Goal: Transaction & Acquisition: Purchase product/service

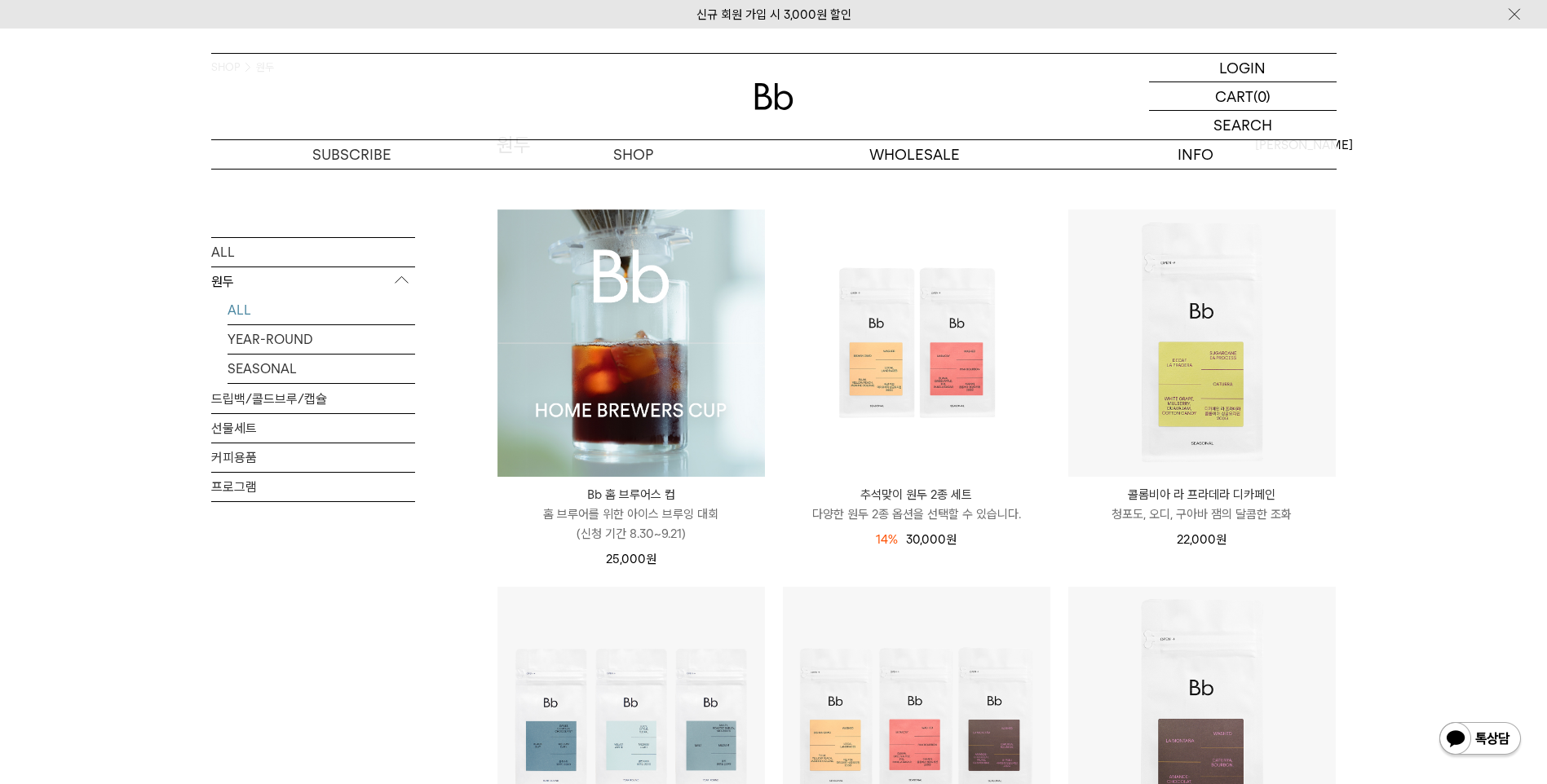
scroll to position [115, 0]
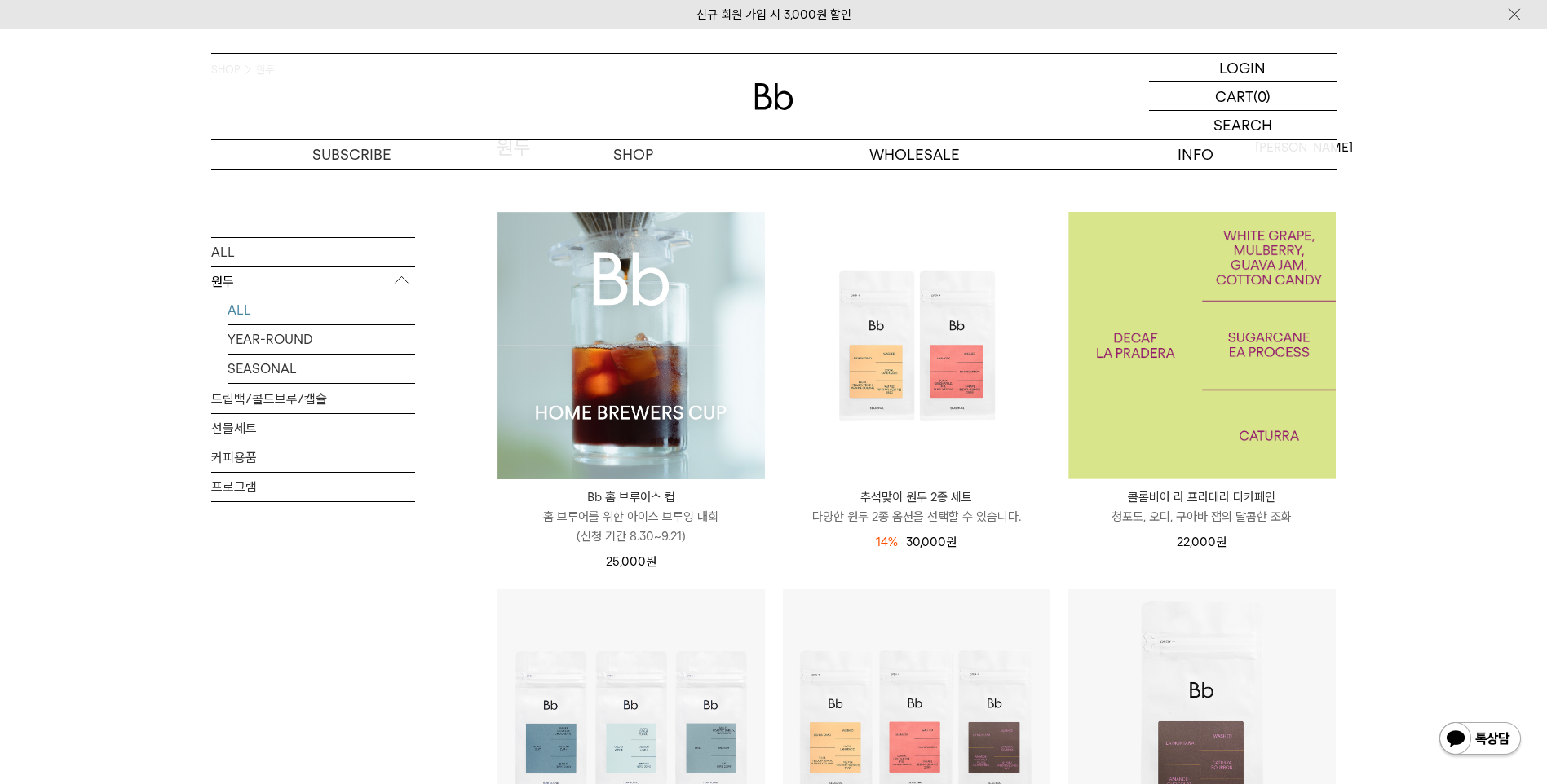
click at [1187, 364] on img at bounding box center [1202, 345] width 267 height 267
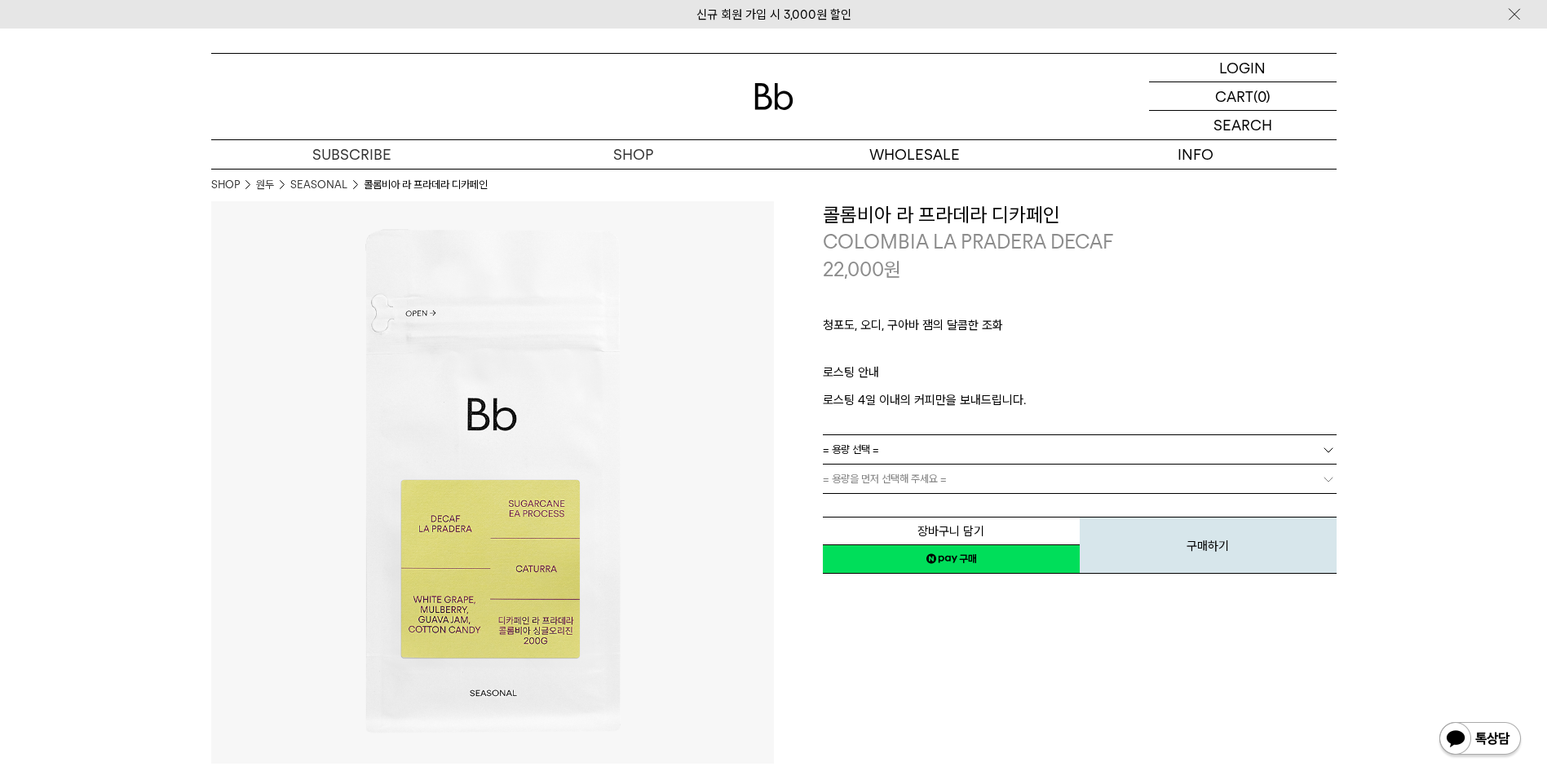
click at [982, 453] on link "= 용량 선택 =" at bounding box center [1079, 449] width 513 height 28
click at [947, 482] on li "200g" at bounding box center [1087, 479] width 497 height 29
click at [950, 459] on link "200g" at bounding box center [1079, 449] width 513 height 28
click at [940, 485] on link "= 분쇄도 선택 =" at bounding box center [1079, 478] width 513 height 28
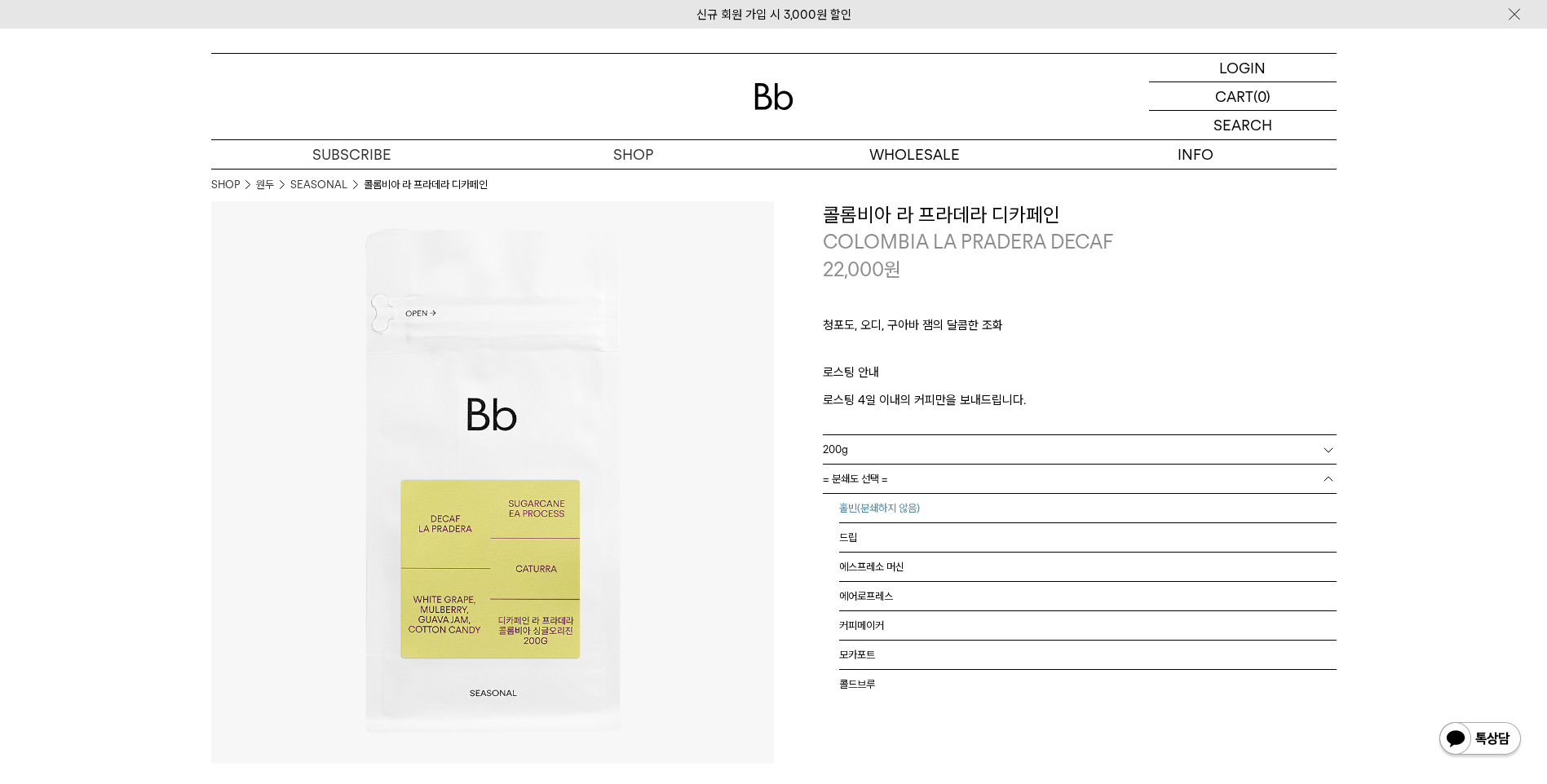
click at [908, 501] on li "홀빈(분쇄하지 않음)" at bounding box center [1087, 509] width 497 height 29
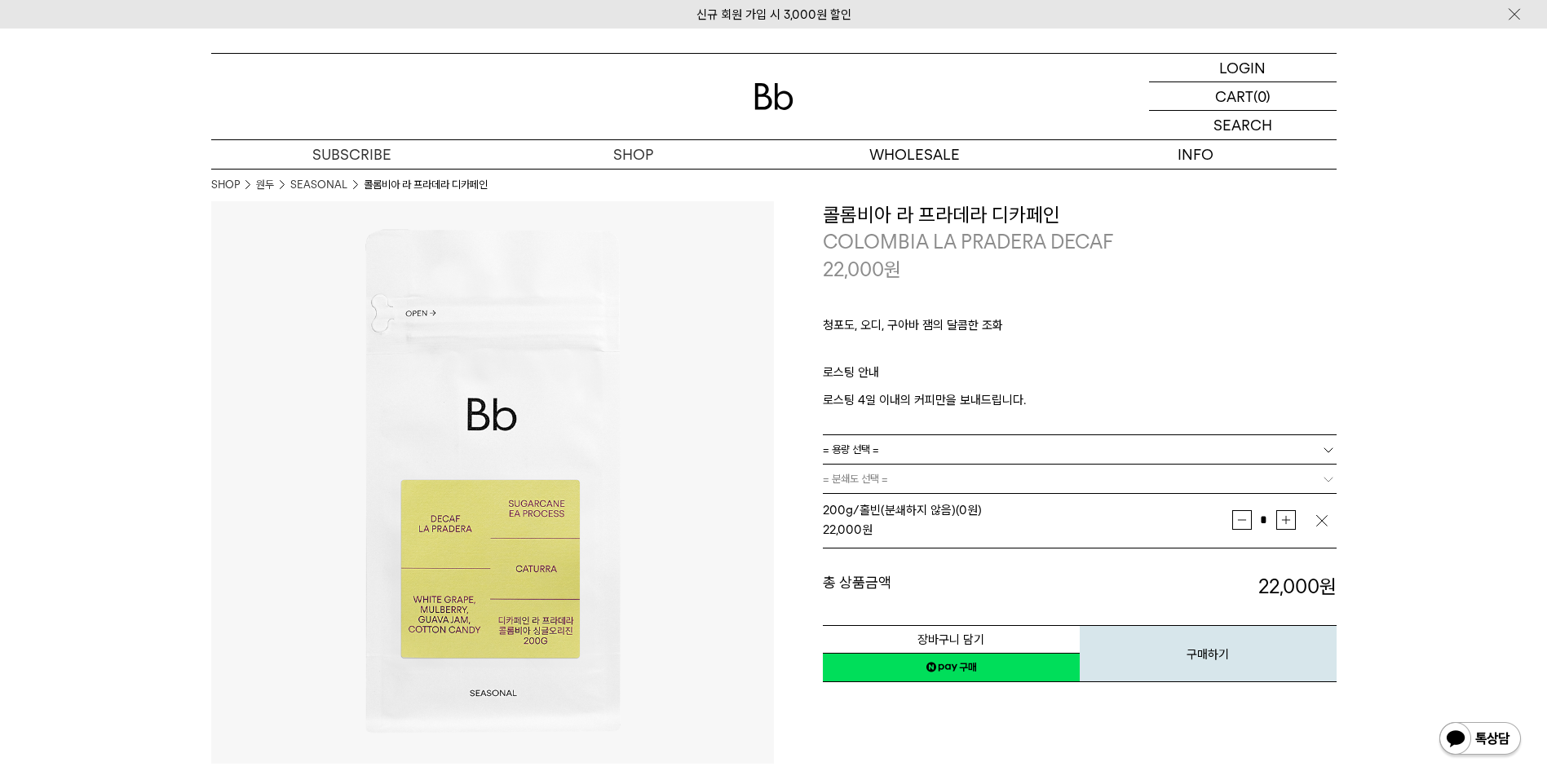
click at [1160, 326] on p "청포도, 오디, 구아바 잼의 달콤한 조화" at bounding box center [1079, 329] width 513 height 27
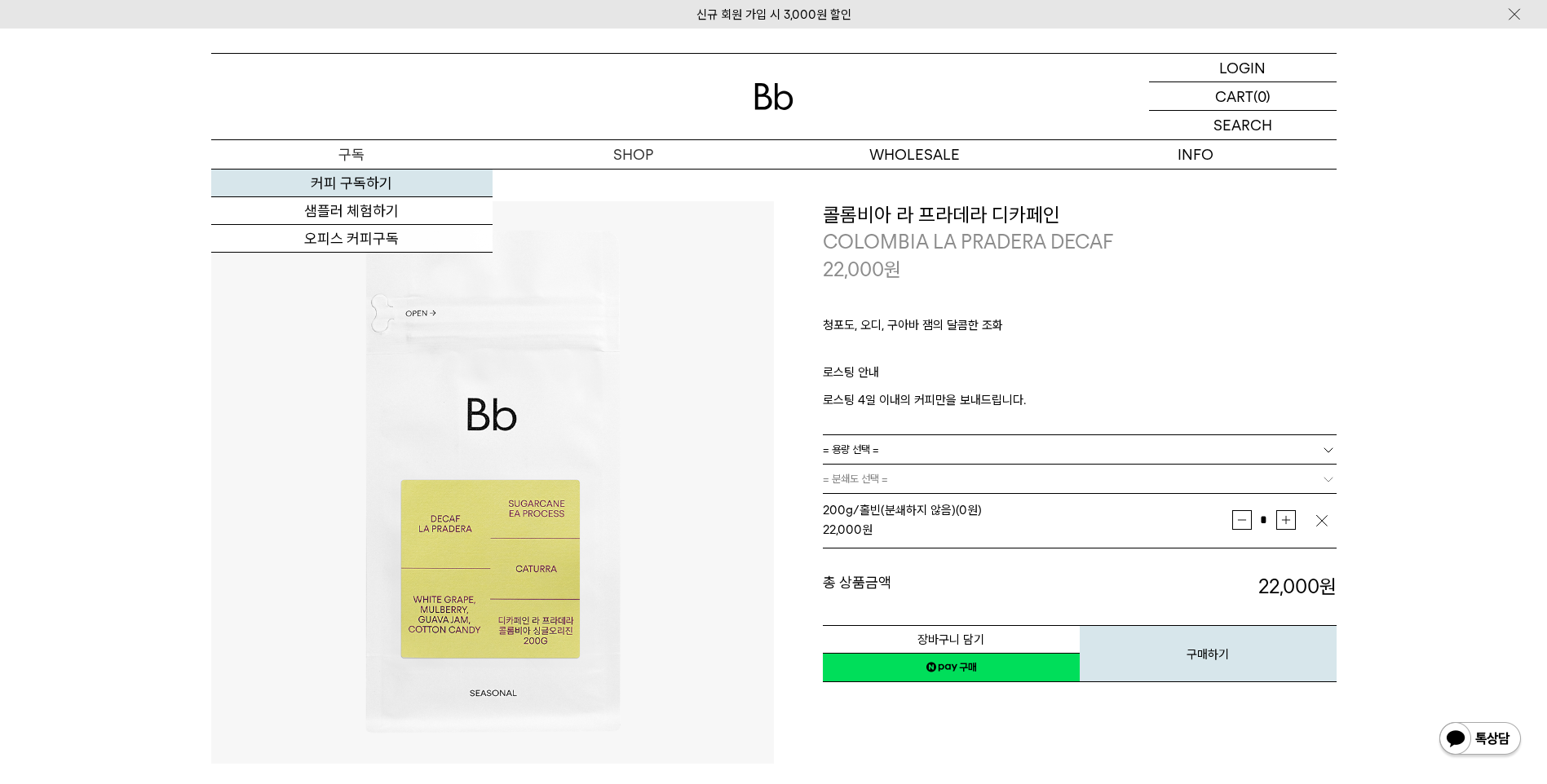
click at [359, 176] on link "커피 구독하기" at bounding box center [351, 184] width 281 height 27
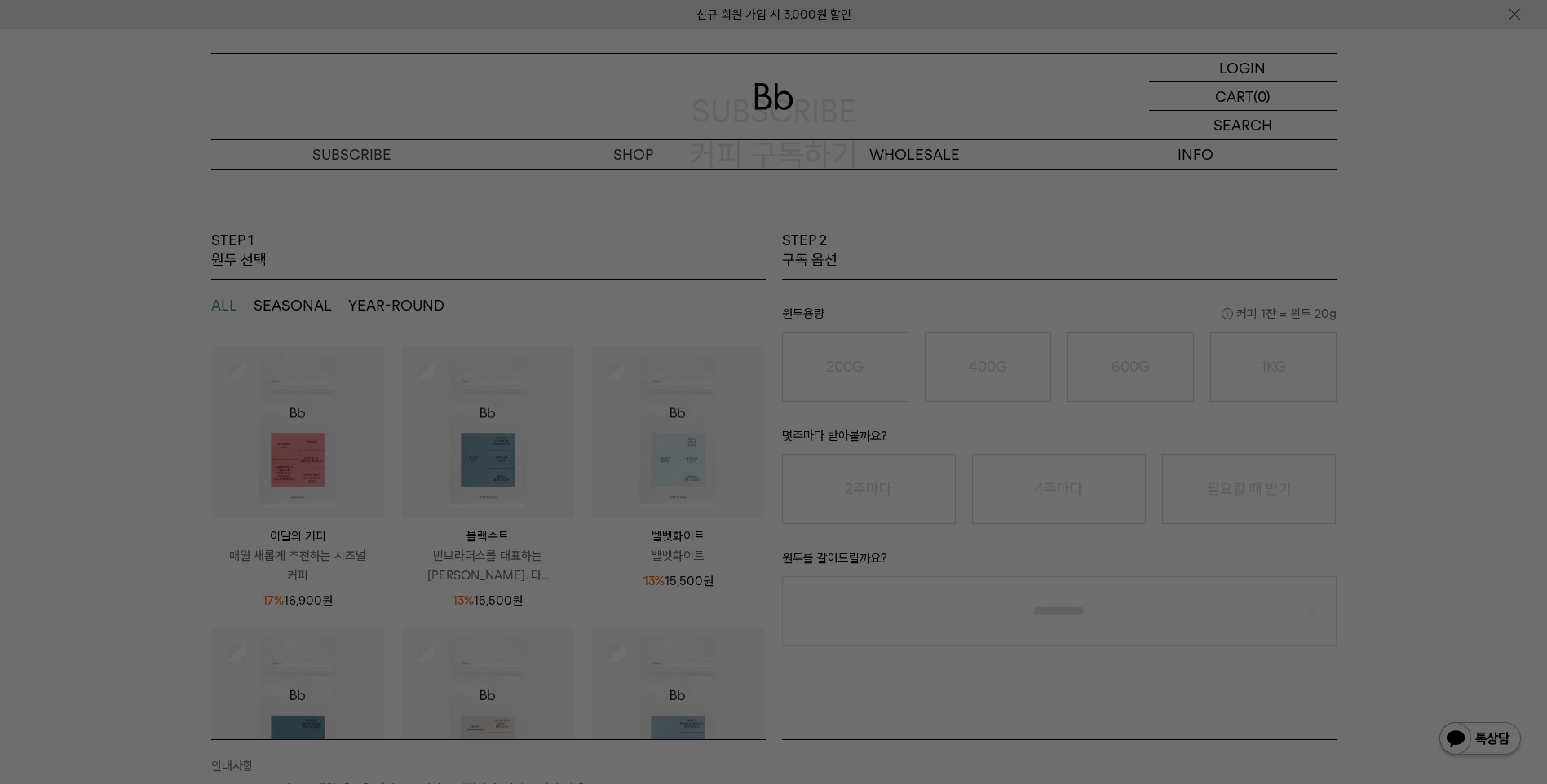
scroll to position [163, 0]
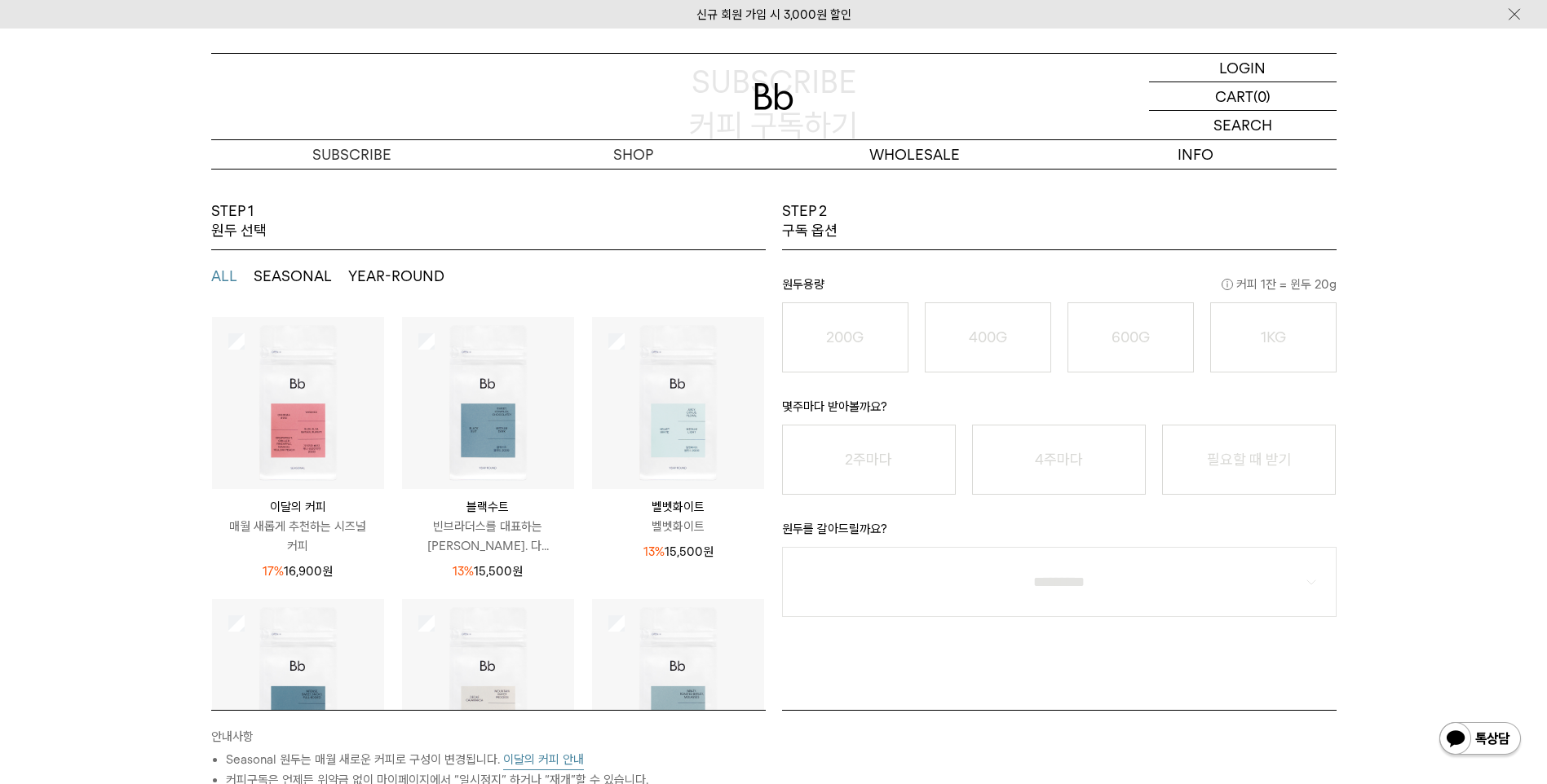
click at [431, 623] on img at bounding box center [488, 685] width 172 height 172
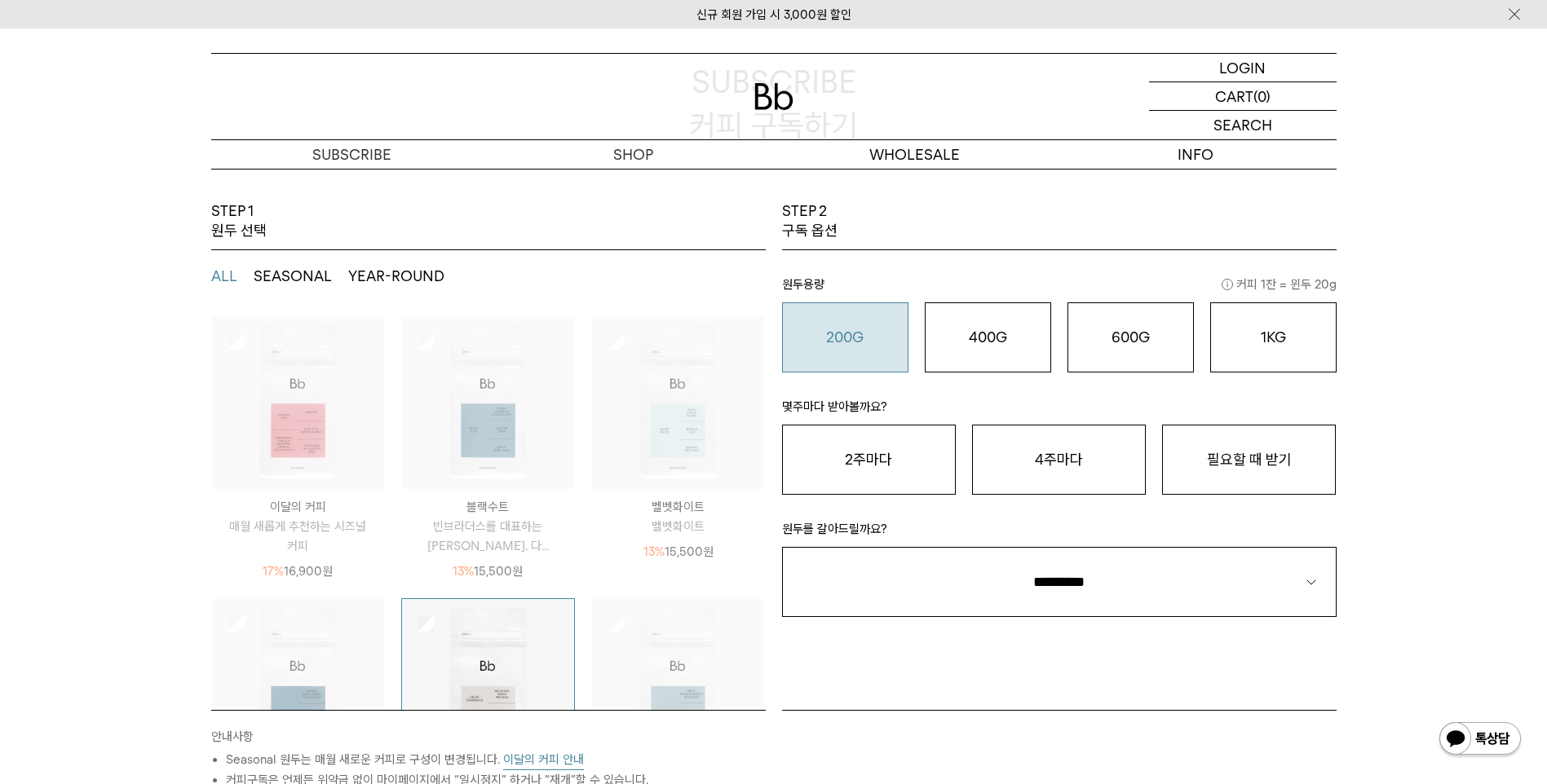
click at [884, 331] on div "200G 16,900 원" at bounding box center [845, 337] width 108 height 20
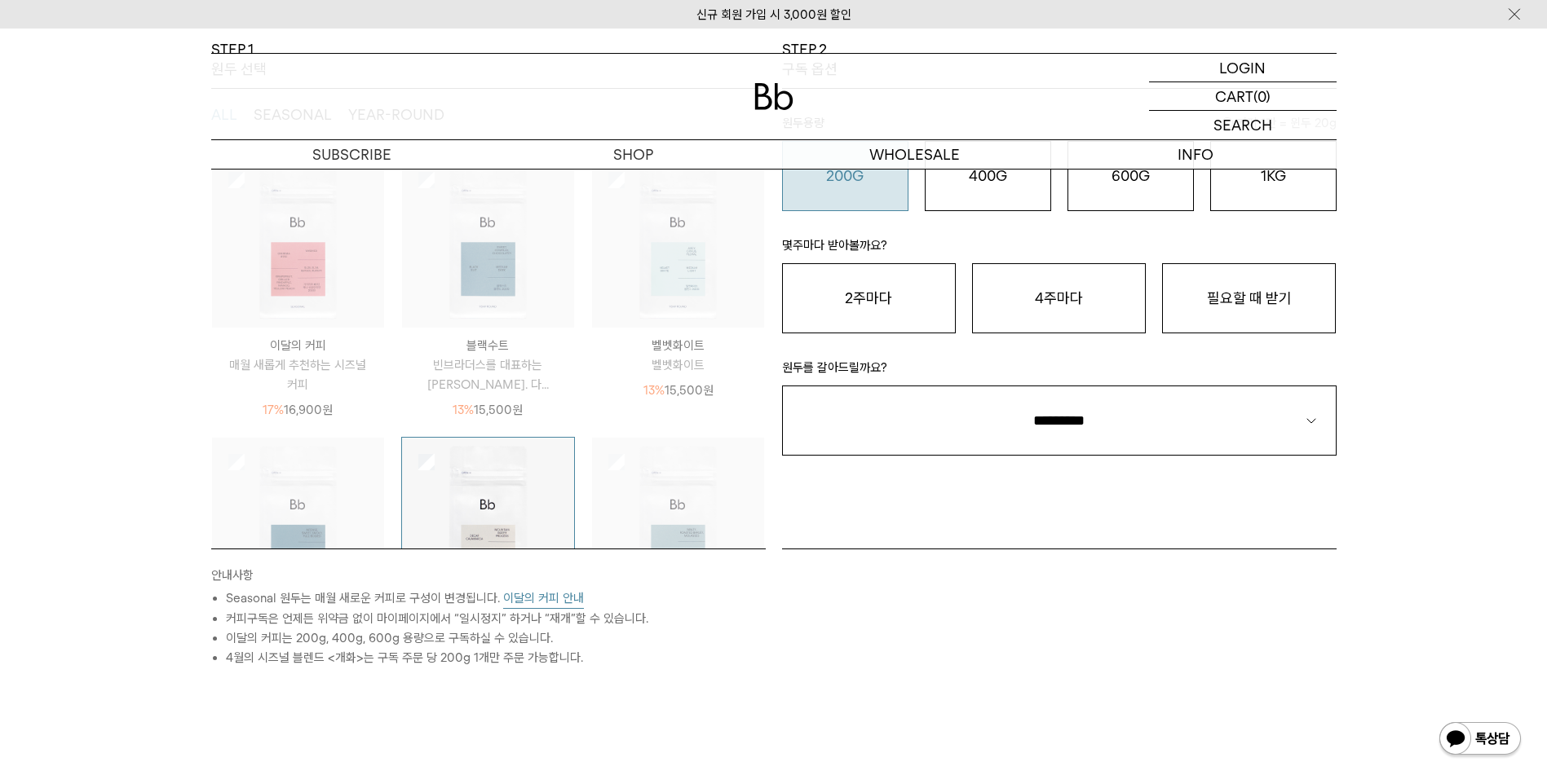
scroll to position [326, 0]
click at [1273, 309] on button "필요할 때 받기" at bounding box center [1248, 296] width 173 height 70
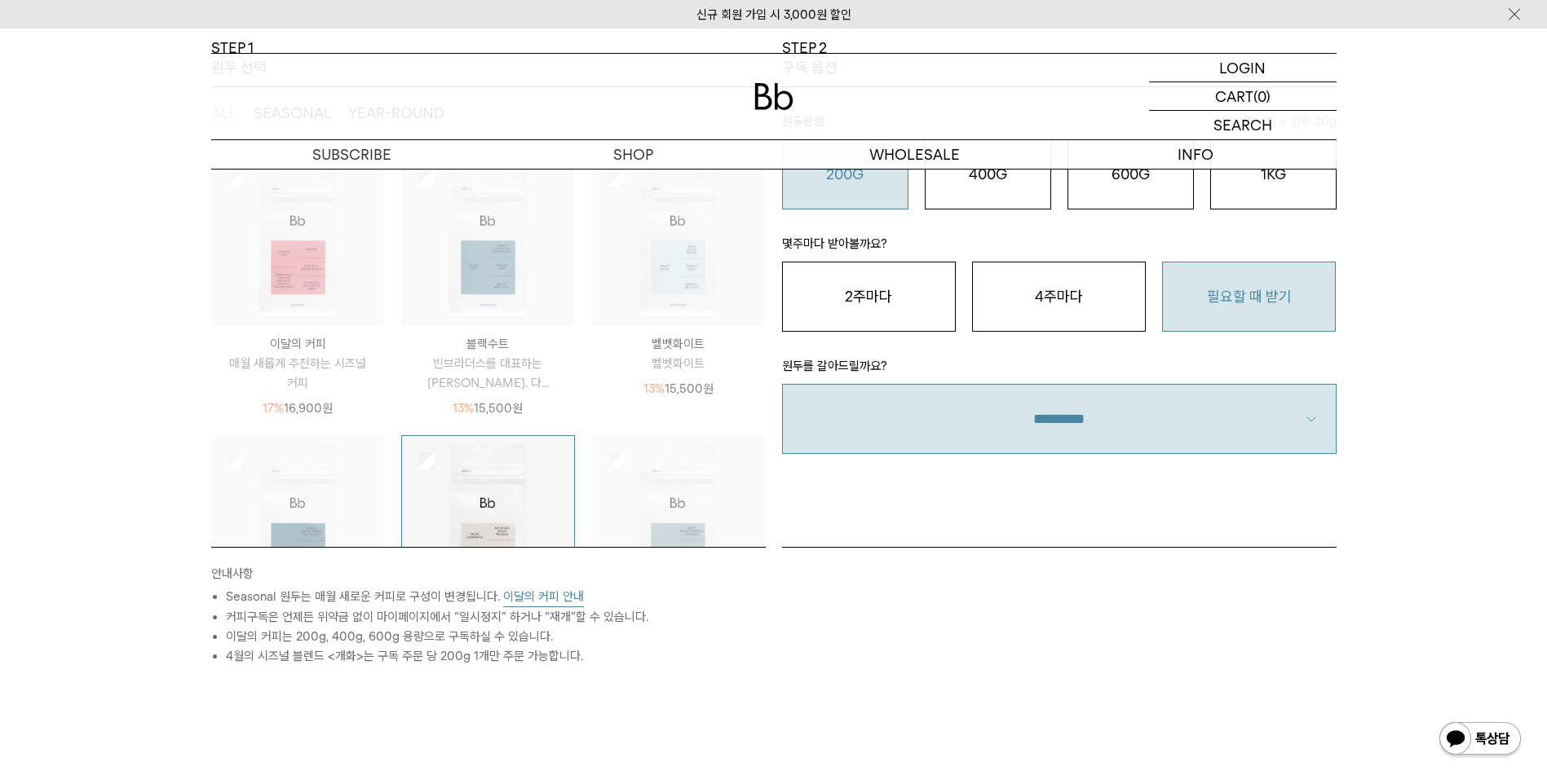
click at [1232, 396] on select "**********" at bounding box center [1059, 419] width 554 height 70
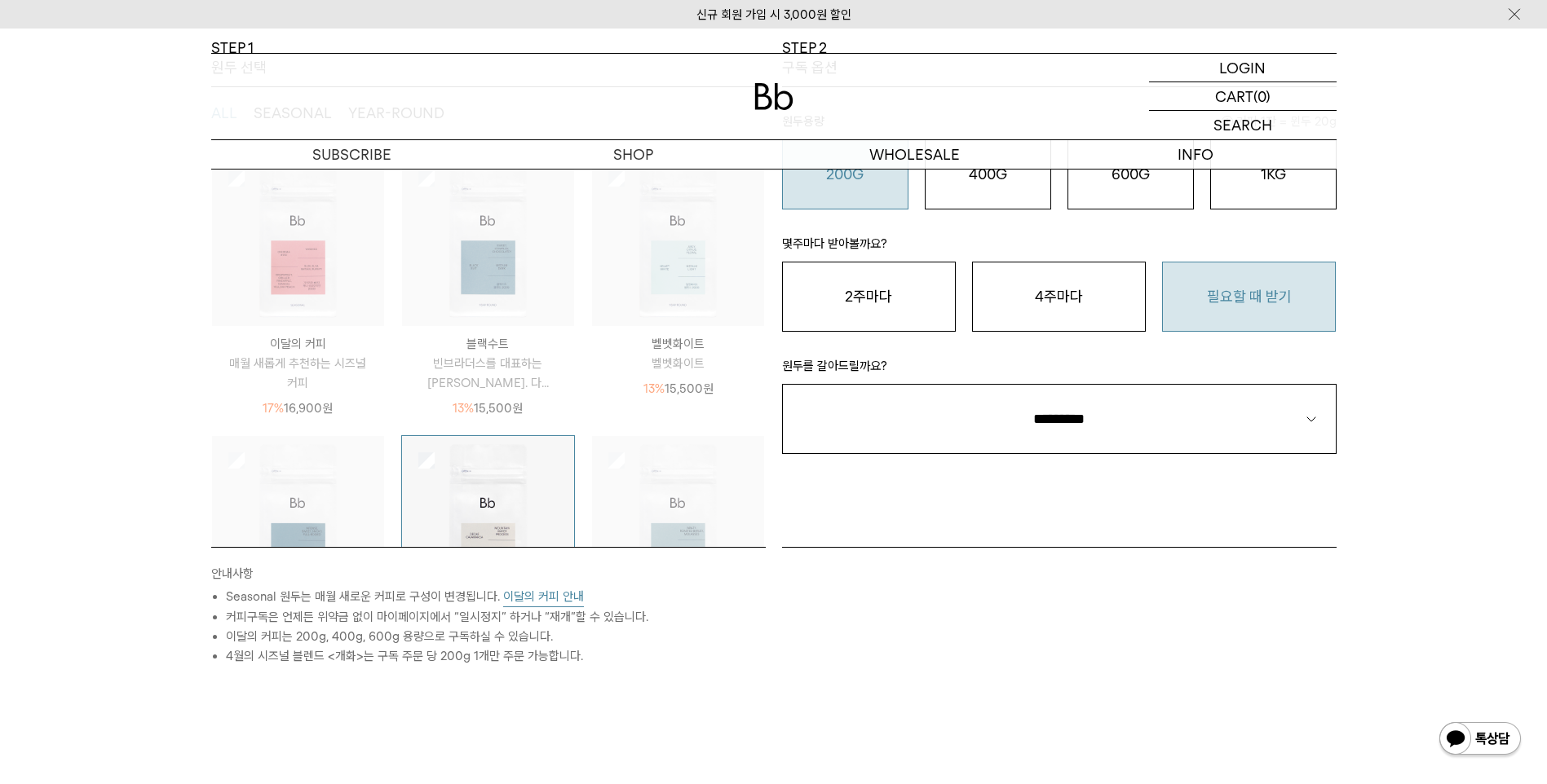
select select "**"
click at [782, 384] on select "**********" at bounding box center [1059, 419] width 554 height 70
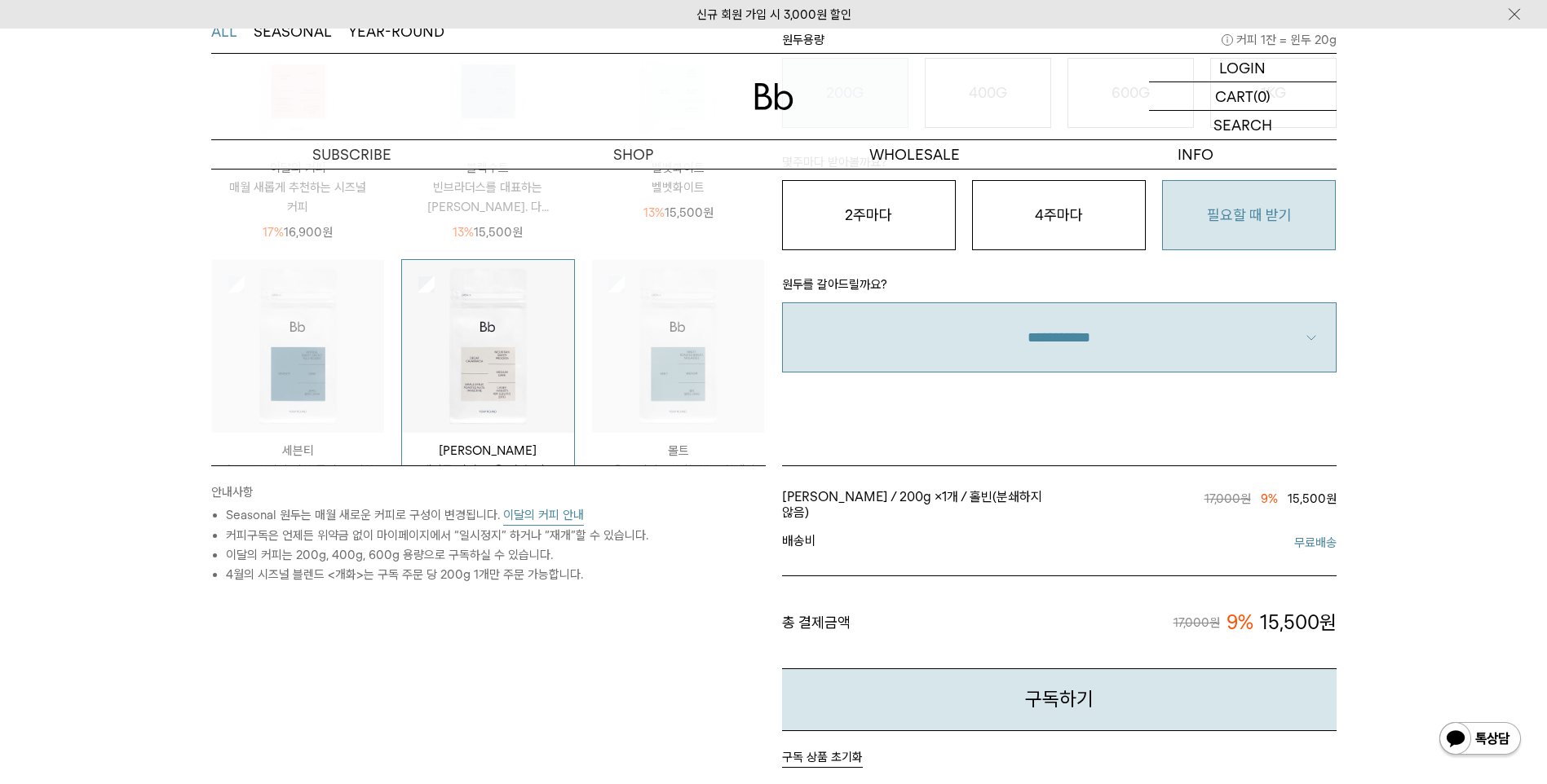
scroll to position [0, 0]
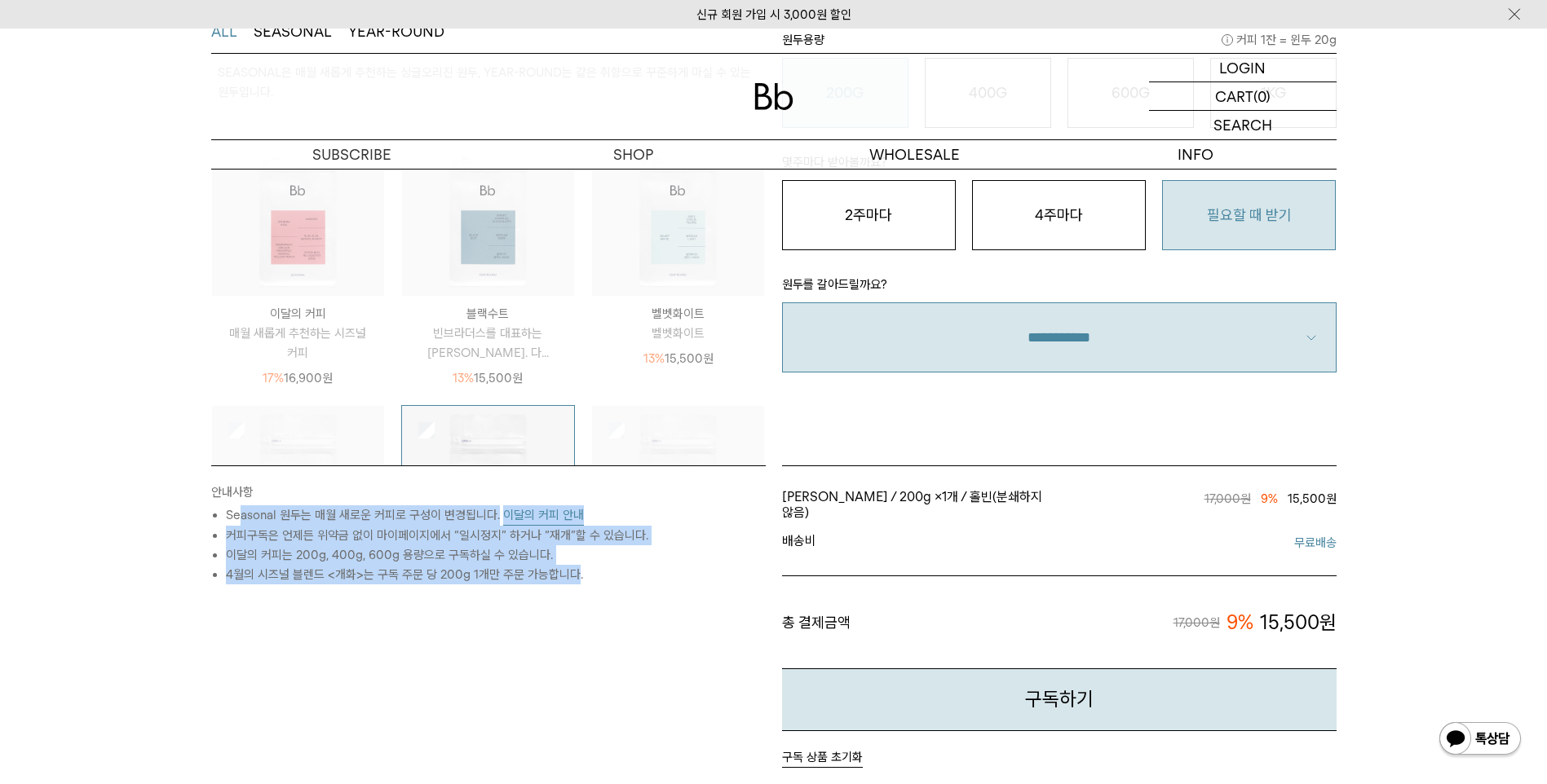
drag, startPoint x: 570, startPoint y: 588, endPoint x: 229, endPoint y: 520, distance: 347.7
click at [229, 520] on div "안내사항 Seasonal 원두는 매월 새로운 커피로 구성이 변경됩니다. 이달의 커피 안내 커피구독은 언제든 위약금 없이 마이페이지에서 “일시정…" at bounding box center [489, 617] width 571 height 302
drag, startPoint x: 229, startPoint y: 520, endPoint x: 196, endPoint y: 518, distance: 33.1
click at [196, 518] on div "STEP 1 원두 선택 ALL SEASONAL YEAR-ROUND SEASONAL은 매월 새롭게 추천하는 싱글오리진 원두, YEAR-ROUND…" at bounding box center [774, 443] width 1175 height 974
drag, startPoint x: 241, startPoint y: 524, endPoint x: 607, endPoint y: 613, distance: 376.7
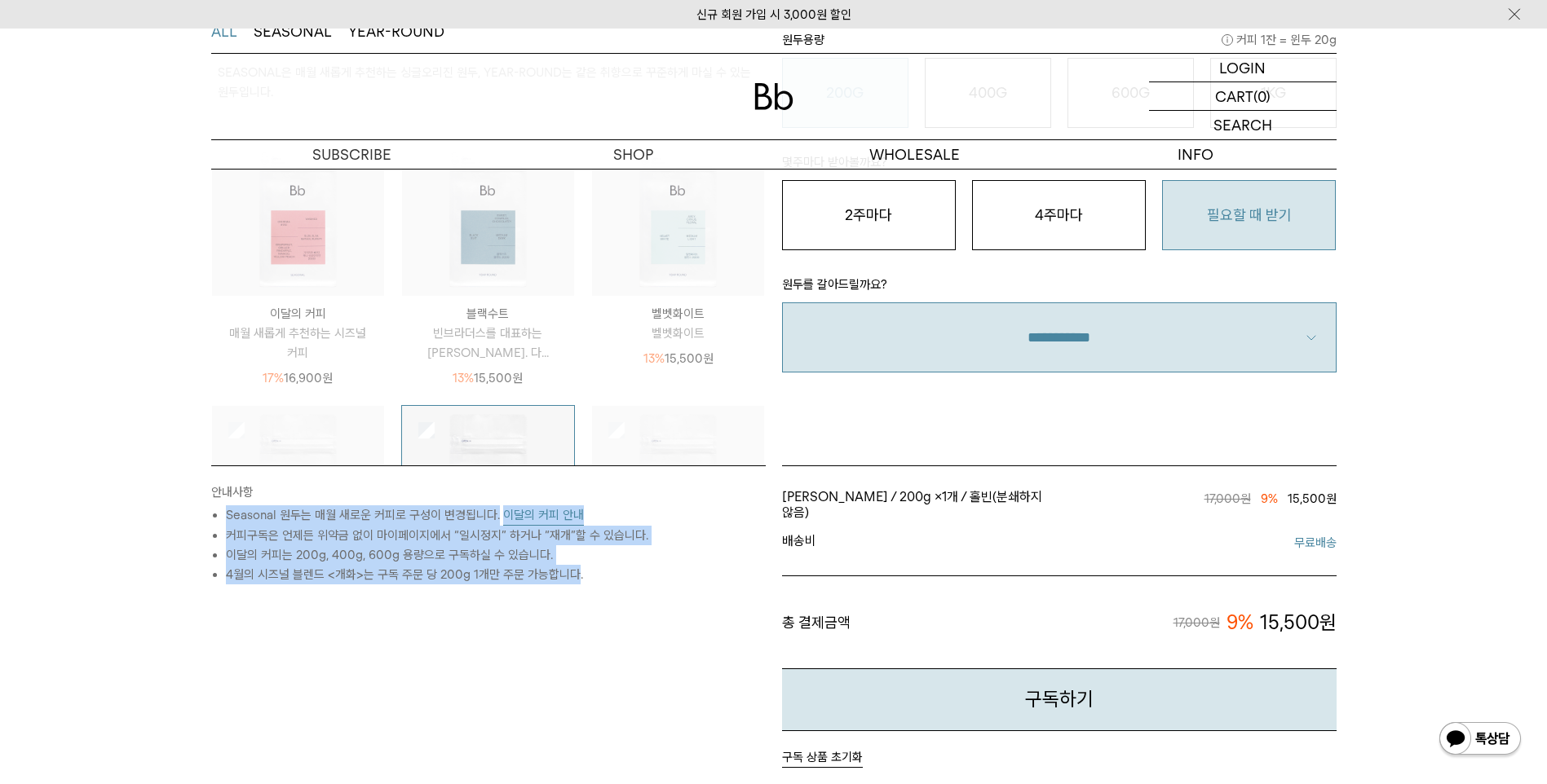
click at [607, 613] on div "STEP 1 원두 선택 ALL SEASONAL YEAR-ROUND SEASONAL은 매월 새롭게 추천하는 싱글오리진 원두, YEAR-ROUND…" at bounding box center [774, 443] width 1175 height 974
click at [609, 613] on div "안내사항 Seasonal 원두는 매월 새로운 커피로 구성이 변경됩니다. 이달의 커피 안내 커피구독은 언제든 위약금 없이 마이페이지에서 “일시정…" at bounding box center [489, 617] width 571 height 302
drag, startPoint x: 631, startPoint y: 605, endPoint x: 172, endPoint y: 531, distance: 464.9
click at [172, 531] on div "STEP 1 원두 선택 ALL SEASONAL YEAR-ROUND SEASONAL은 매월 새롭게 추천하는 싱글오리진 원두, YEAR-ROUND…" at bounding box center [773, 443] width 1547 height 974
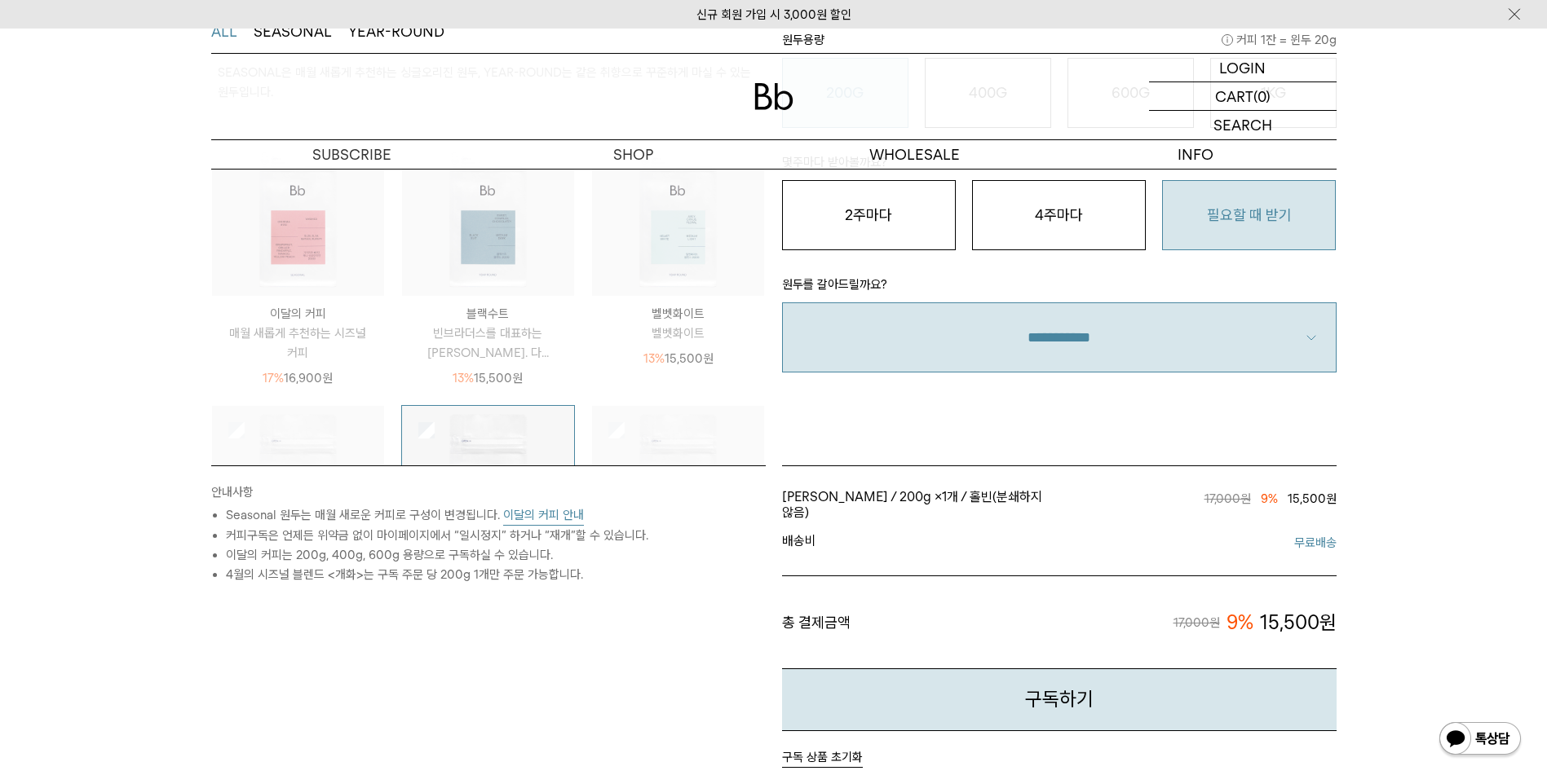
drag, startPoint x: 172, startPoint y: 531, endPoint x: 122, endPoint y: 522, distance: 50.8
click at [122, 522] on div "STEP 1 원두 선택 ALL SEASONAL YEAR-ROUND SEASONAL은 매월 새롭게 추천하는 싱글오리진 원두, YEAR-ROUND…" at bounding box center [773, 443] width 1547 height 974
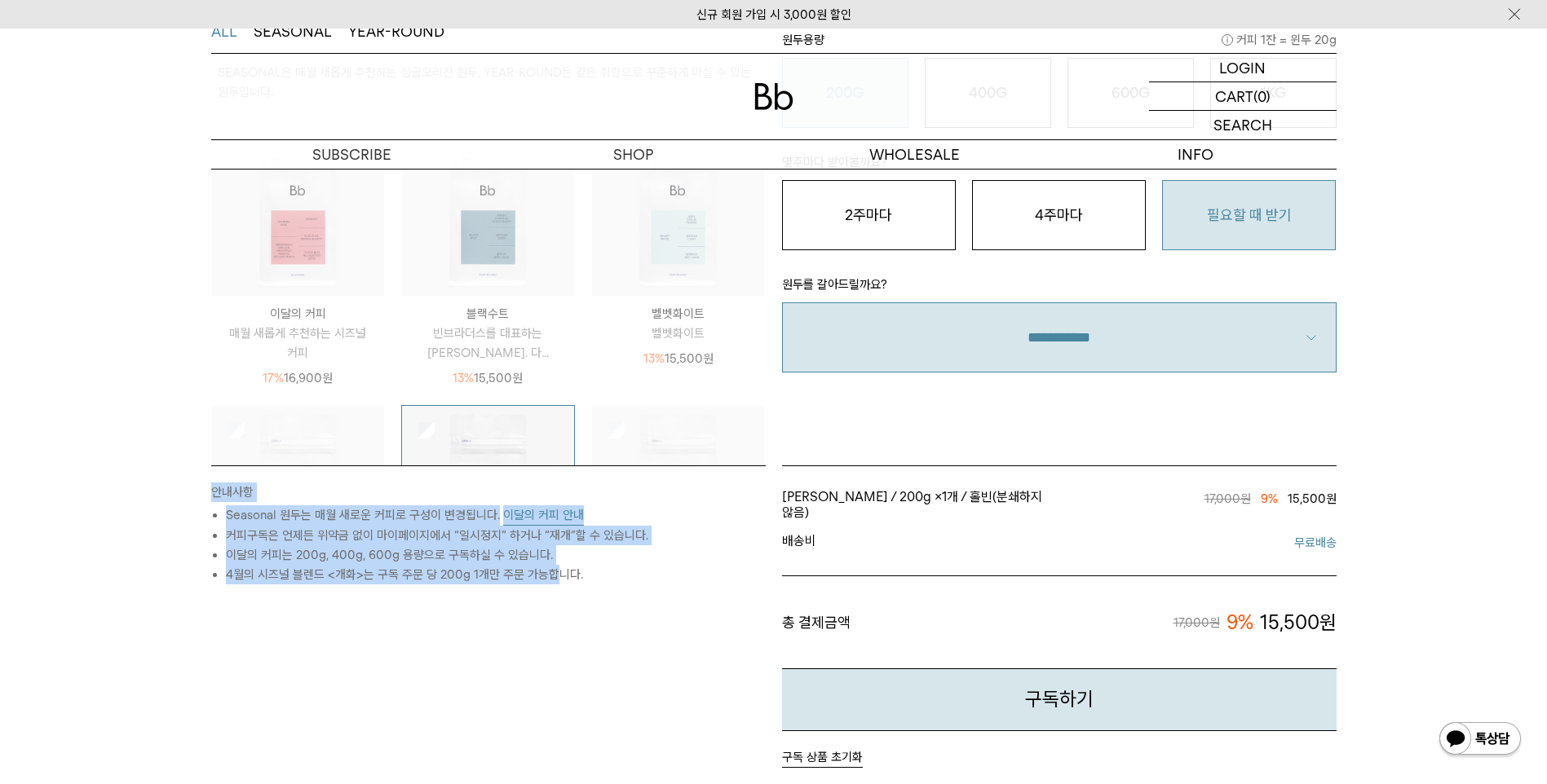
drag, startPoint x: 440, startPoint y: 593, endPoint x: 550, endPoint y: 621, distance: 113.5
click at [550, 621] on div "STEP 1 원두 선택 ALL SEASONAL YEAR-ROUND SEASONAL은 매월 새롭게 추천하는 싱글오리진 원두, YEAR-ROUND…" at bounding box center [773, 443] width 1547 height 974
click at [550, 621] on div "안내사항 Seasonal 원두는 매월 새로운 커피로 구성이 변경됩니다. 이달의 커피 안내 커피구독은 언제든 위약금 없이 마이페이지에서 “일시정…" at bounding box center [489, 617] width 571 height 302
drag, startPoint x: 575, startPoint y: 627, endPoint x: 108, endPoint y: 497, distance: 484.8
click at [108, 497] on div "STEP 1 원두 선택 ALL SEASONAL YEAR-ROUND SEASONAL은 매월 새롭게 추천하는 싱글오리진 원두, YEAR-ROUND…" at bounding box center [773, 443] width 1547 height 974
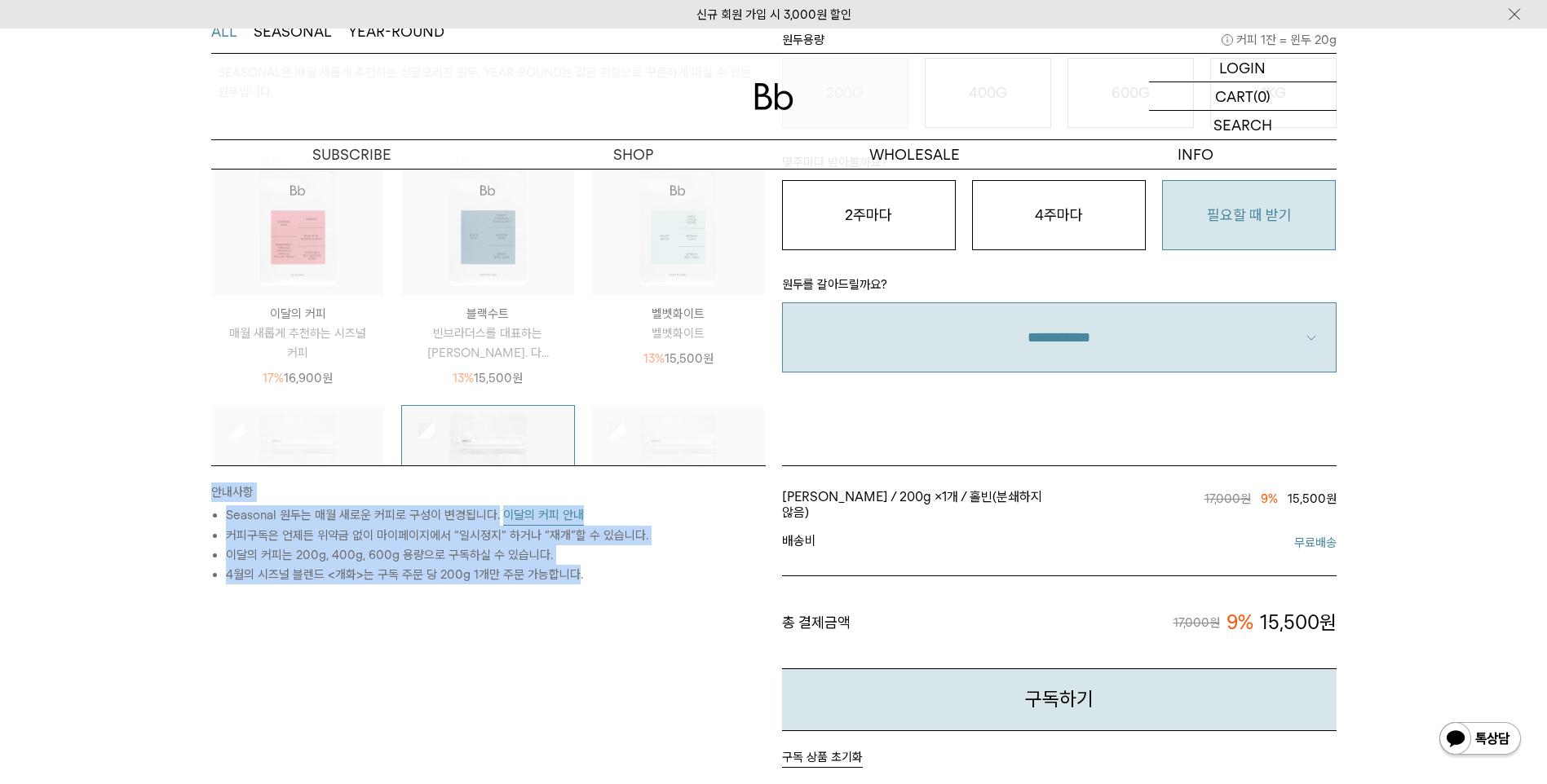
drag, startPoint x: 108, startPoint y: 497, endPoint x: 98, endPoint y: 494, distance: 10.4
click at [98, 494] on div "STEP 1 원두 선택 ALL SEASONAL YEAR-ROUND SEASONAL은 매월 새롭게 추천하는 싱글오리진 원두, YEAR-ROUND…" at bounding box center [773, 443] width 1547 height 974
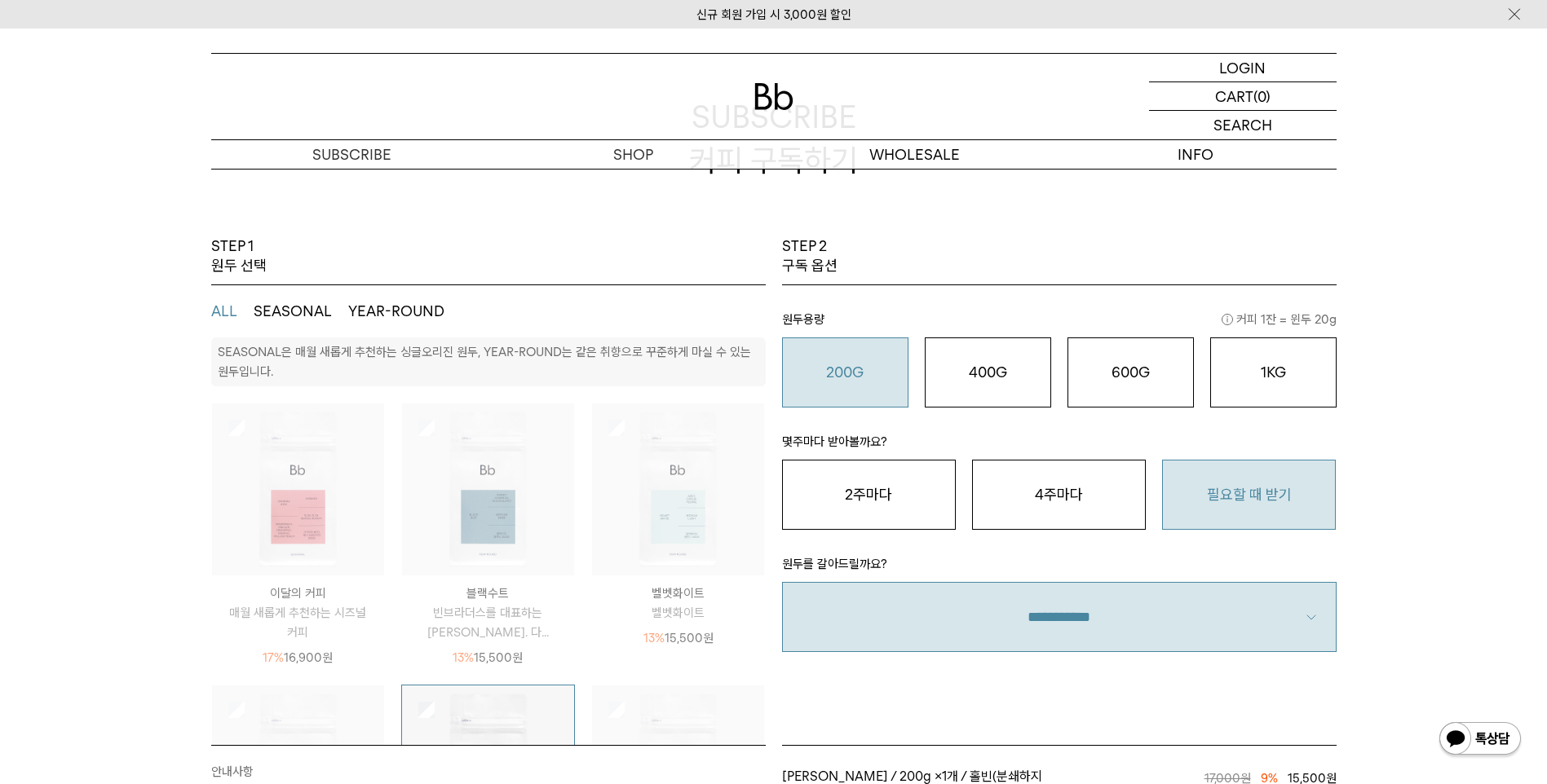
scroll to position [137, 0]
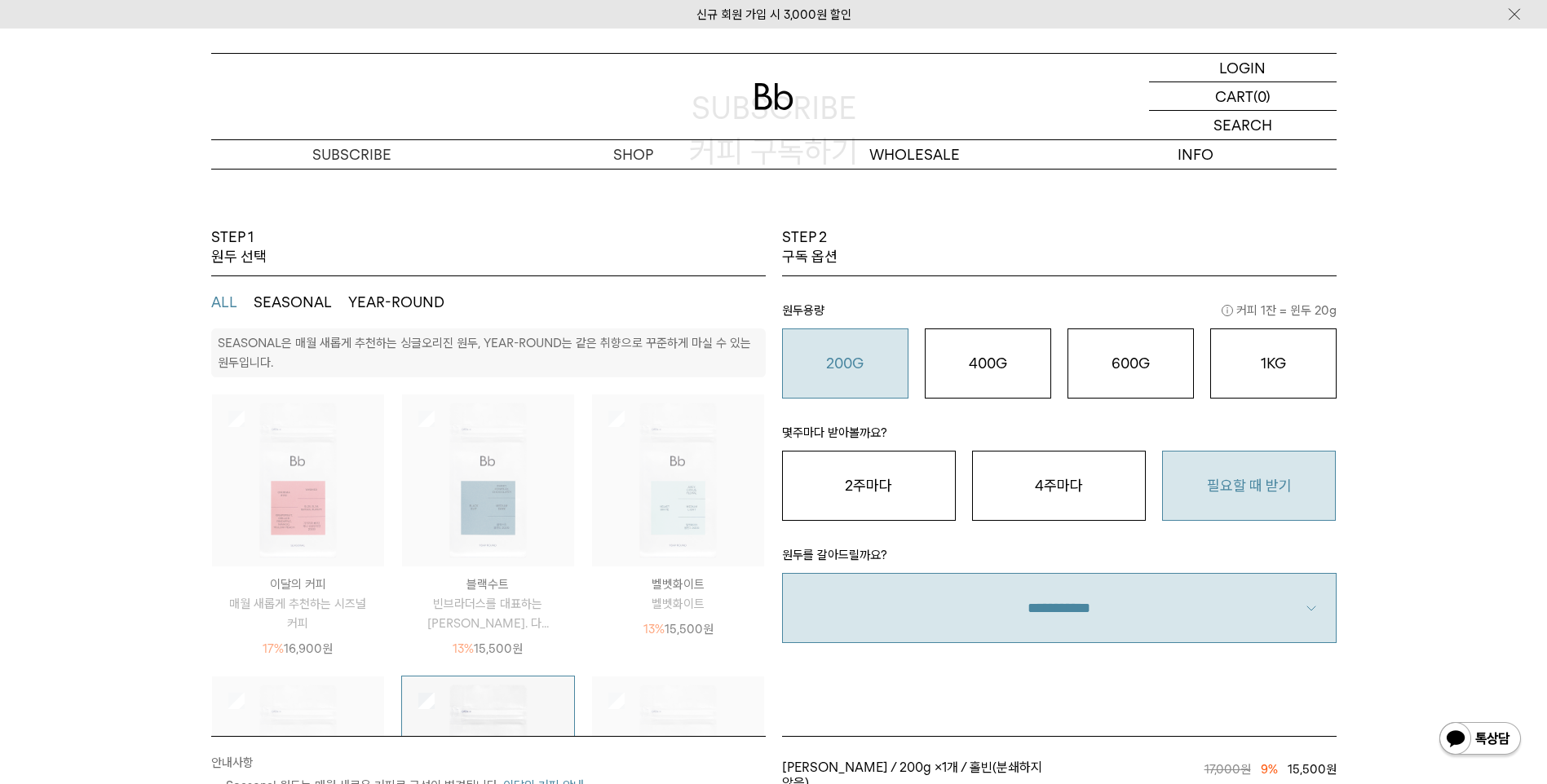
click at [633, 185] on h2 "SUBSCRIBE 커피 구독하기" at bounding box center [773, 129] width 1125 height 196
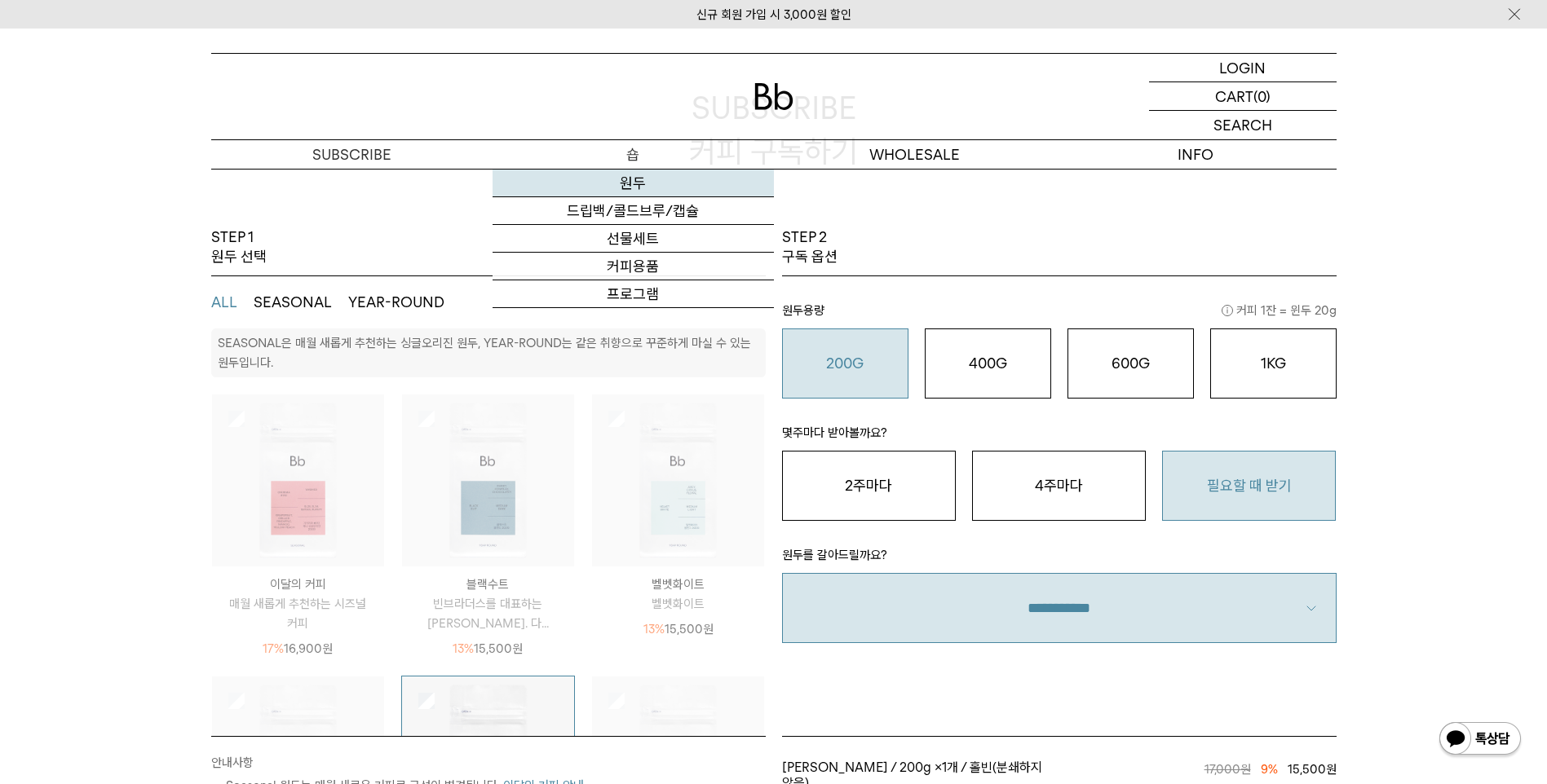
click at [634, 188] on link "원두" at bounding box center [633, 184] width 281 height 27
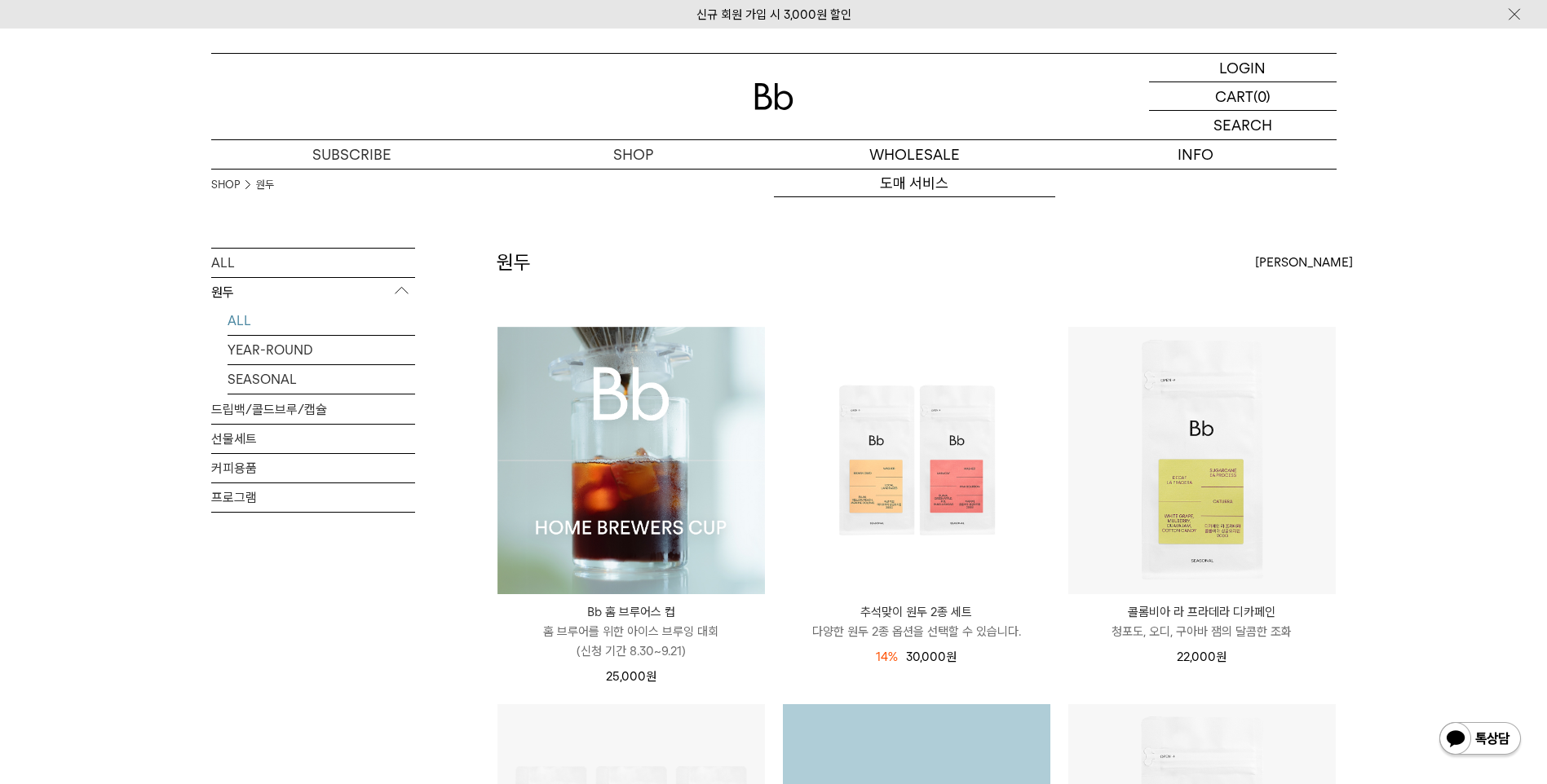
click at [765, 94] on img at bounding box center [774, 97] width 39 height 27
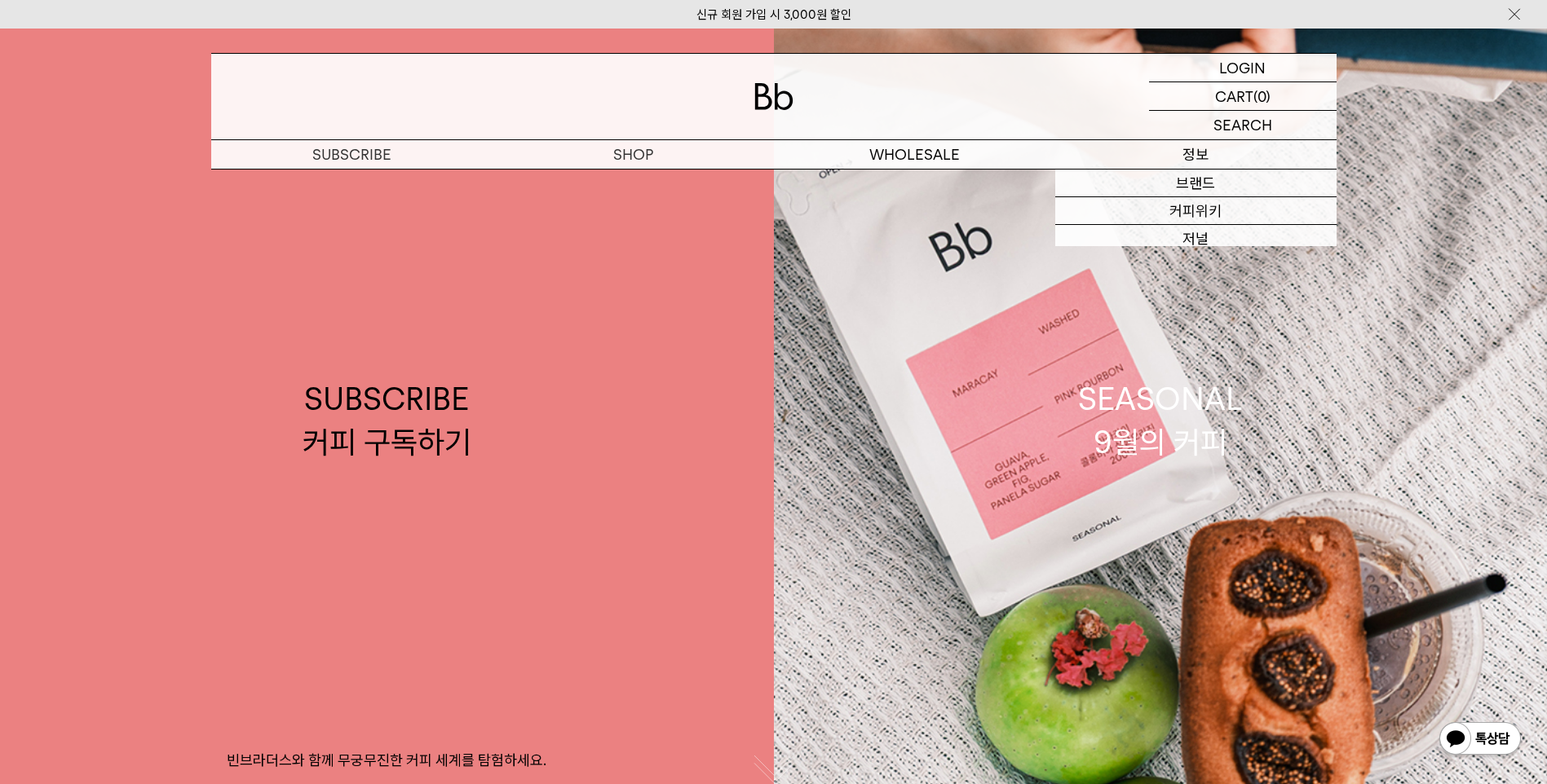
click at [1203, 145] on p "정보" at bounding box center [1195, 154] width 281 height 28
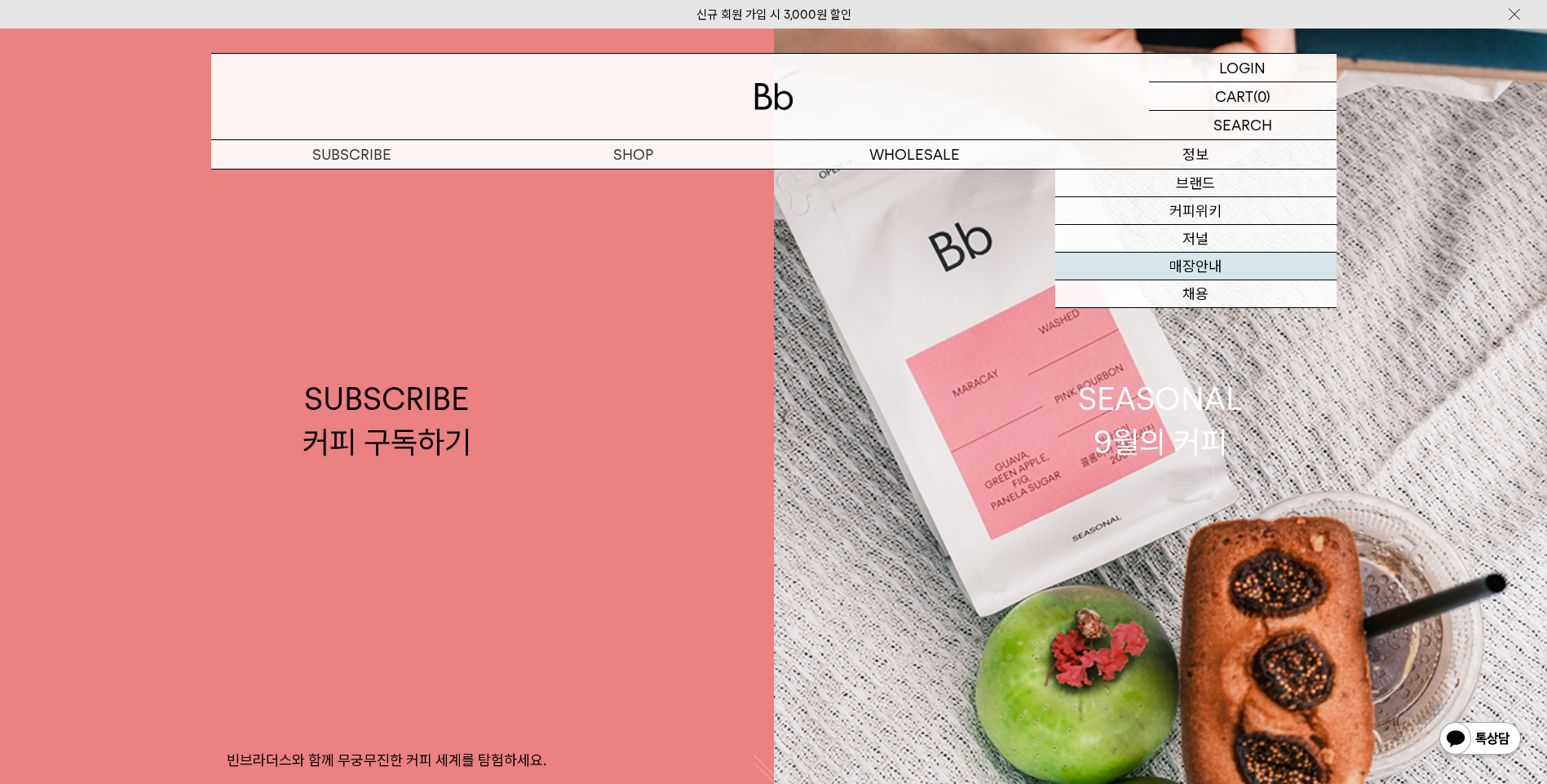
click at [1196, 265] on link "매장안내" at bounding box center [1195, 266] width 281 height 27
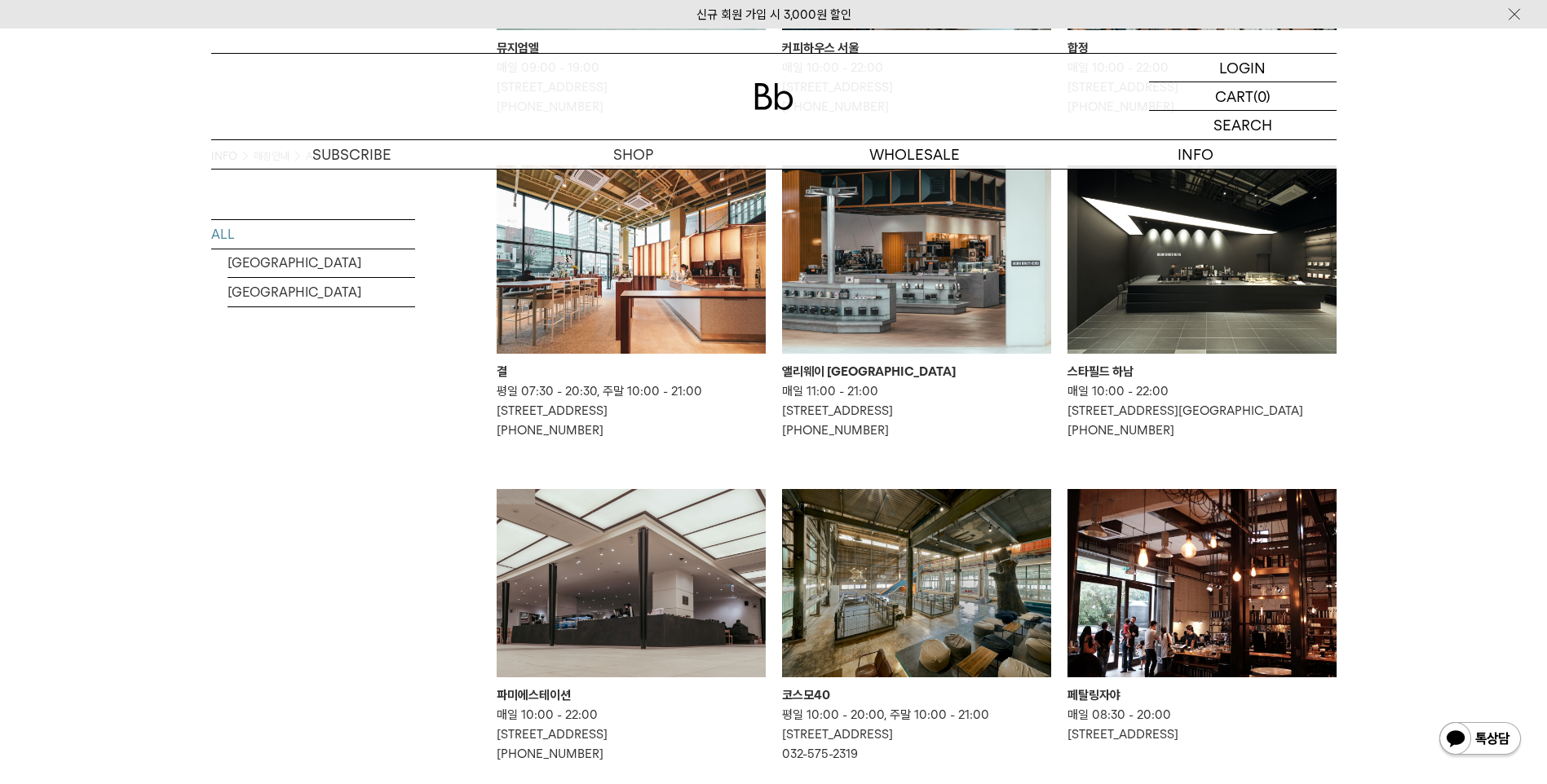
scroll to position [359, 0]
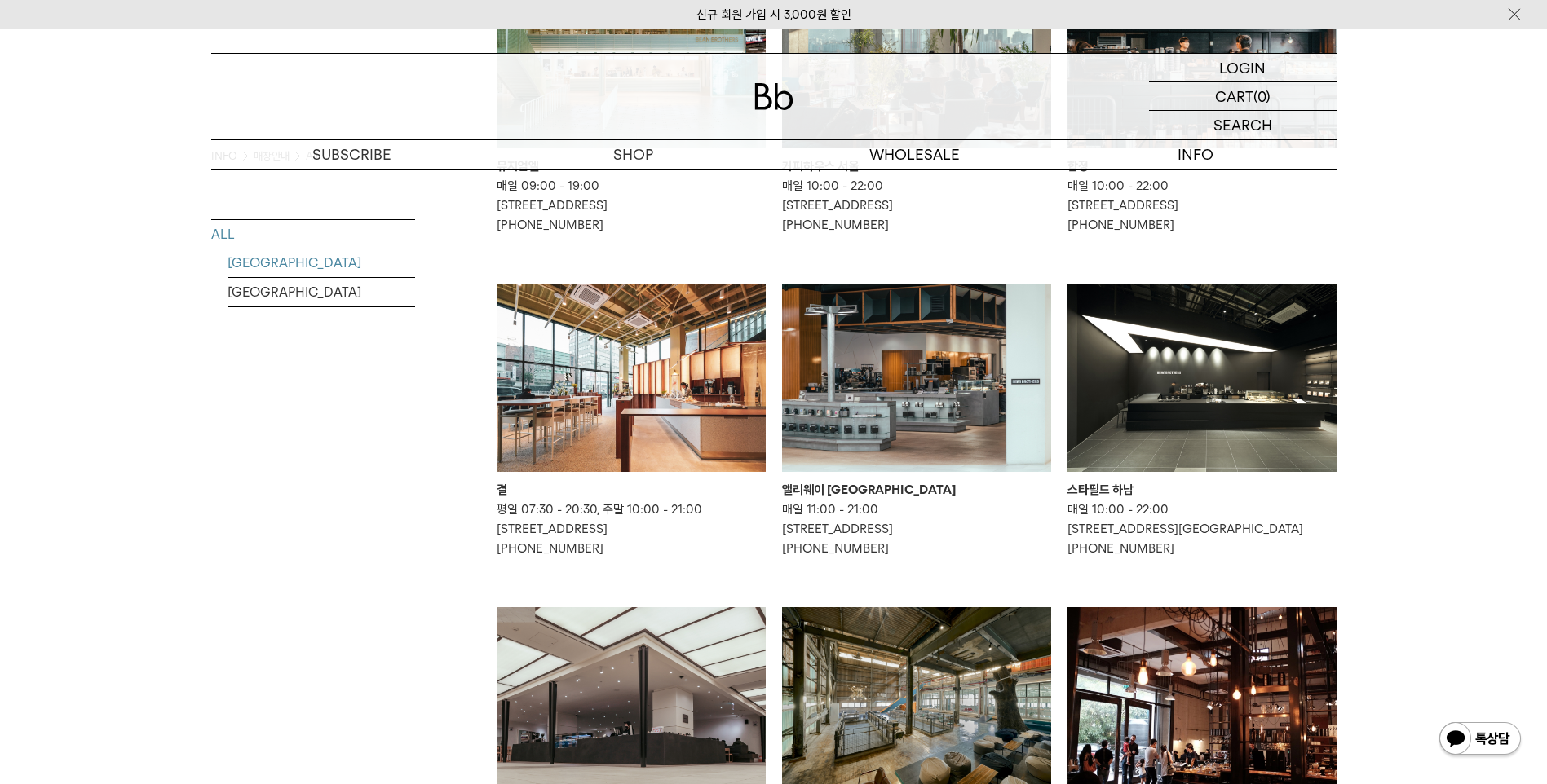
click at [286, 267] on link "SOUTH KOREA" at bounding box center [321, 262] width 188 height 28
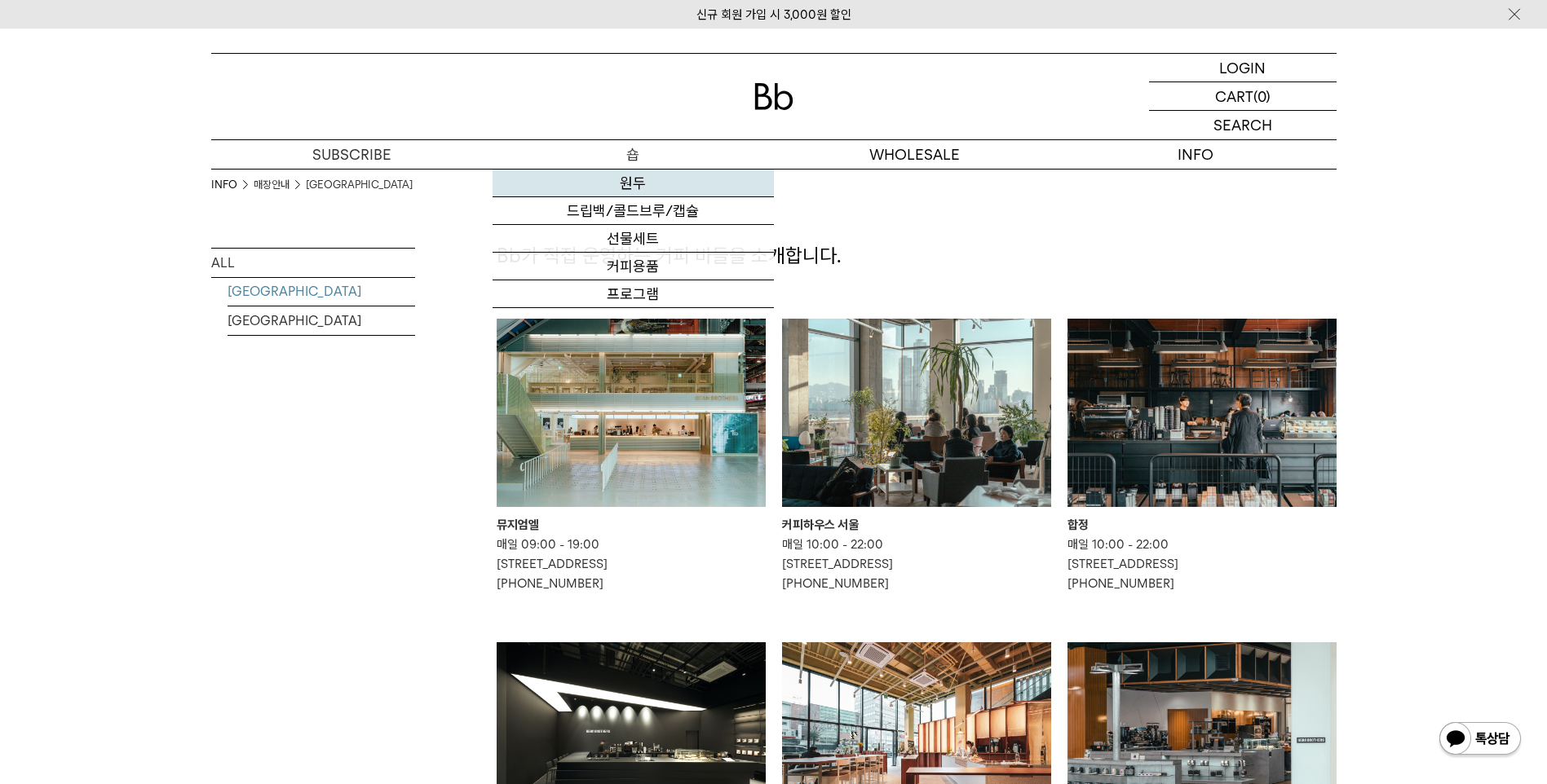
click at [644, 176] on link "원두" at bounding box center [633, 184] width 281 height 27
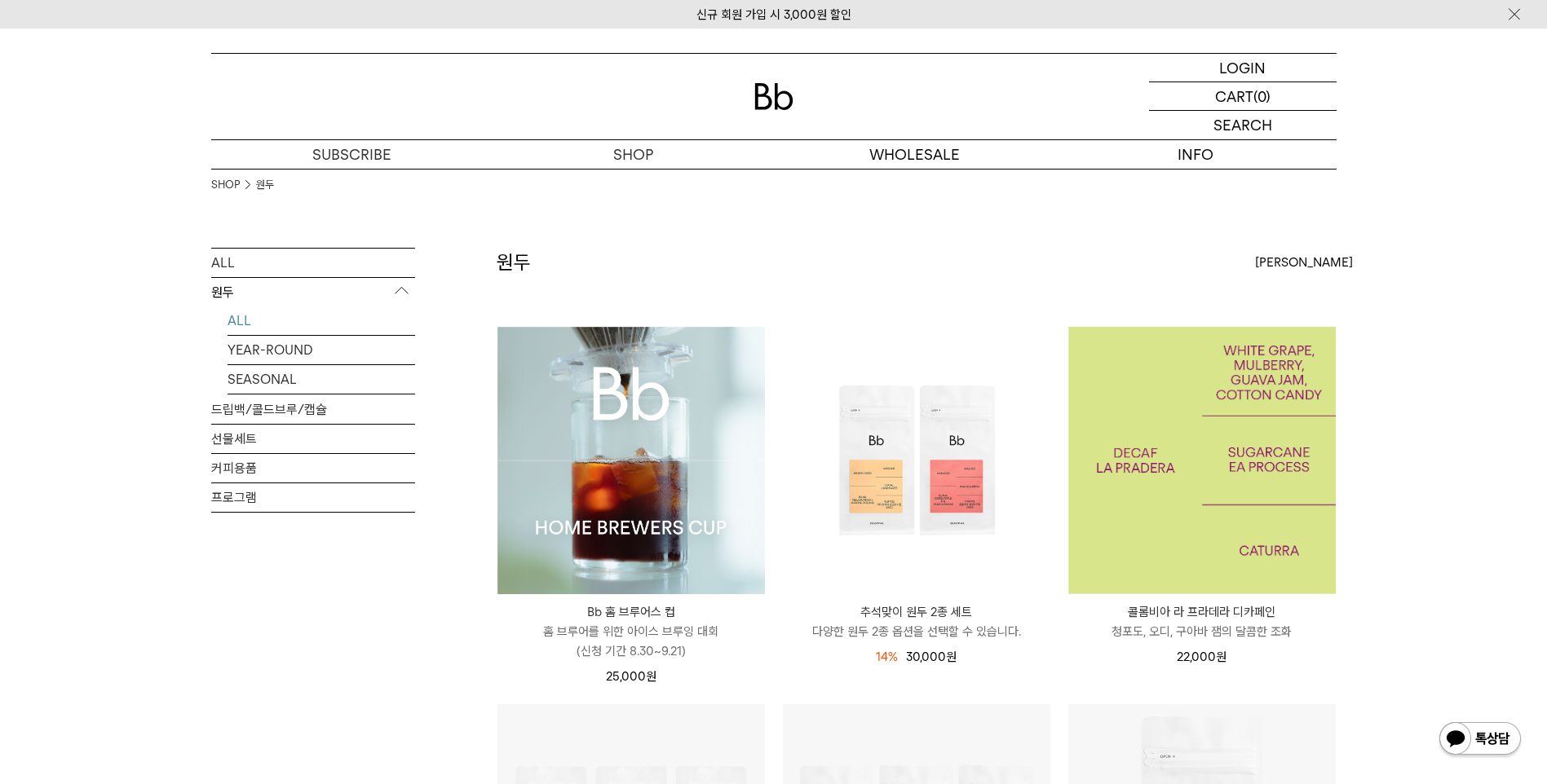
click at [1162, 479] on img at bounding box center [1202, 460] width 267 height 267
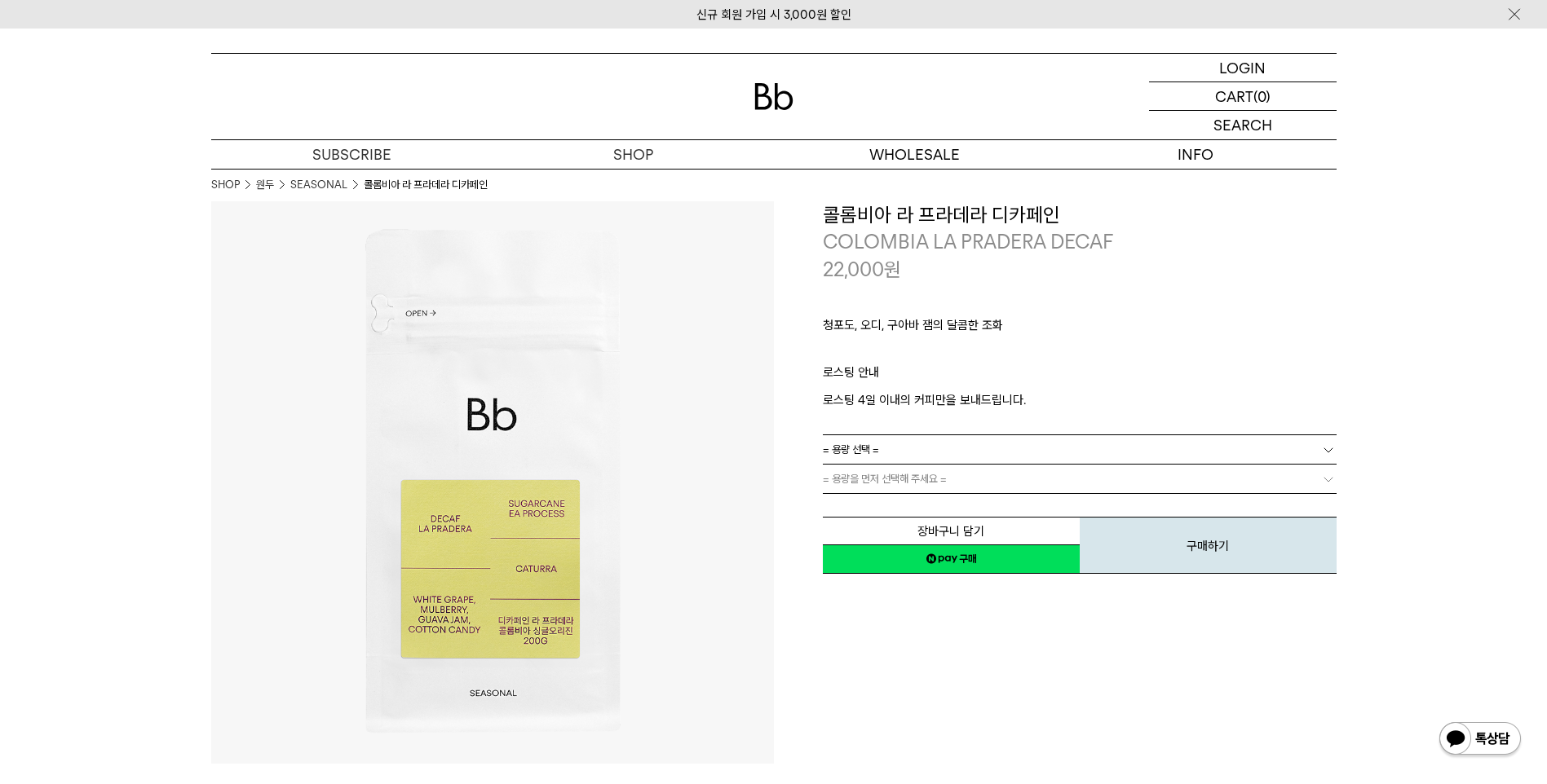
click at [969, 452] on link "= 용량 선택 =" at bounding box center [1079, 449] width 513 height 28
click at [931, 474] on li "200g" at bounding box center [1087, 479] width 497 height 29
click at [939, 482] on link "= 분쇄도 선택 =" at bounding box center [1079, 478] width 513 height 28
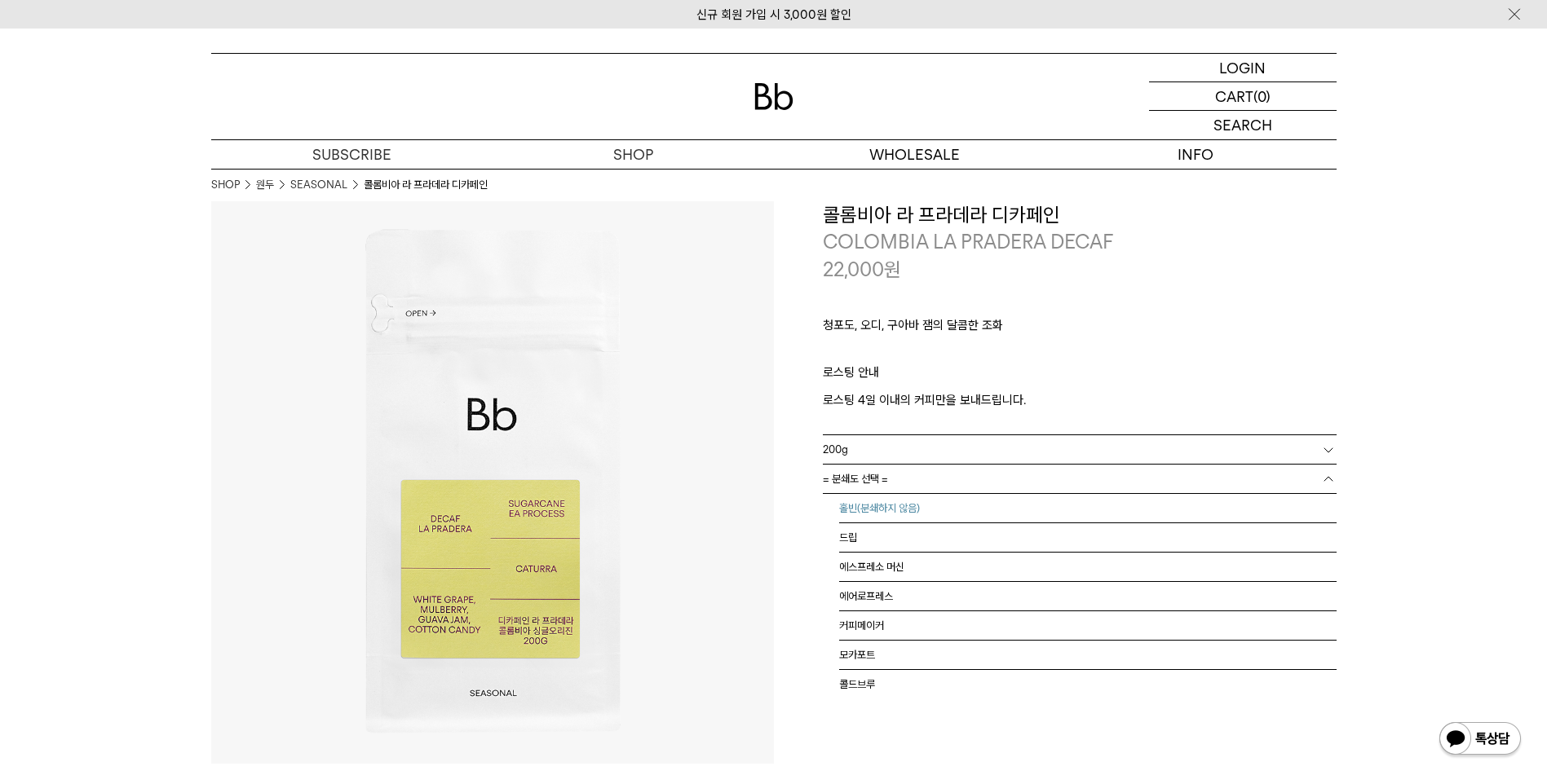
click at [922, 509] on li "홀빈(분쇄하지 않음)" at bounding box center [1087, 509] width 497 height 29
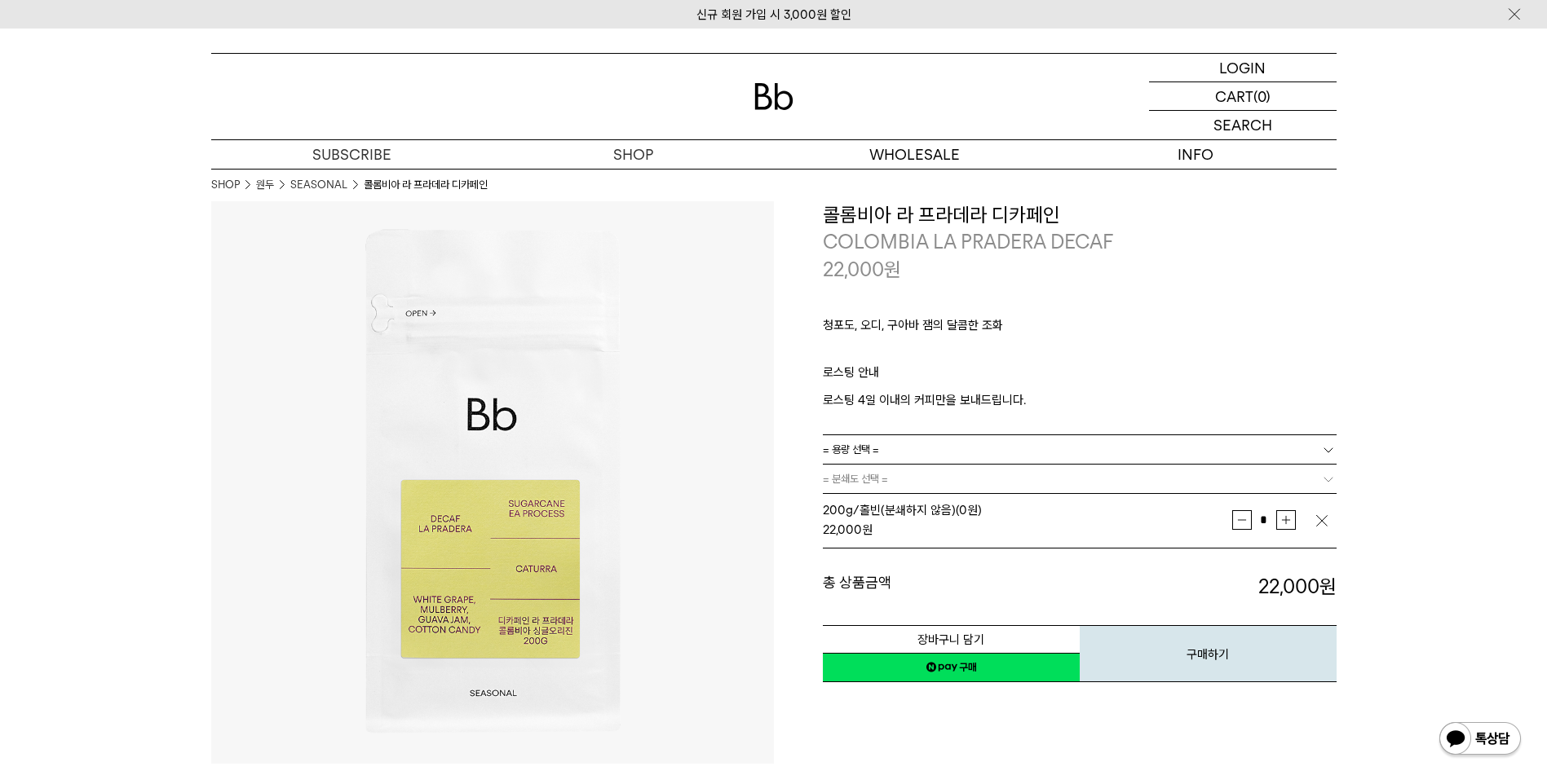
click at [737, 512] on img at bounding box center [492, 483] width 563 height 563
drag, startPoint x: 941, startPoint y: 430, endPoint x: 940, endPoint y: 439, distance: 9.1
click at [942, 430] on div "청포도, 오디, 구아바 잼의 달콤한 조화 ㅤ 로스팅 안내 로스팅 4일 이내의 커피만을 보내드립니다." at bounding box center [1079, 359] width 513 height 152
click at [938, 441] on link "= 용량 선택 =" at bounding box center [1079, 449] width 513 height 28
click at [894, 509] on li "600g" at bounding box center [1087, 509] width 497 height 29
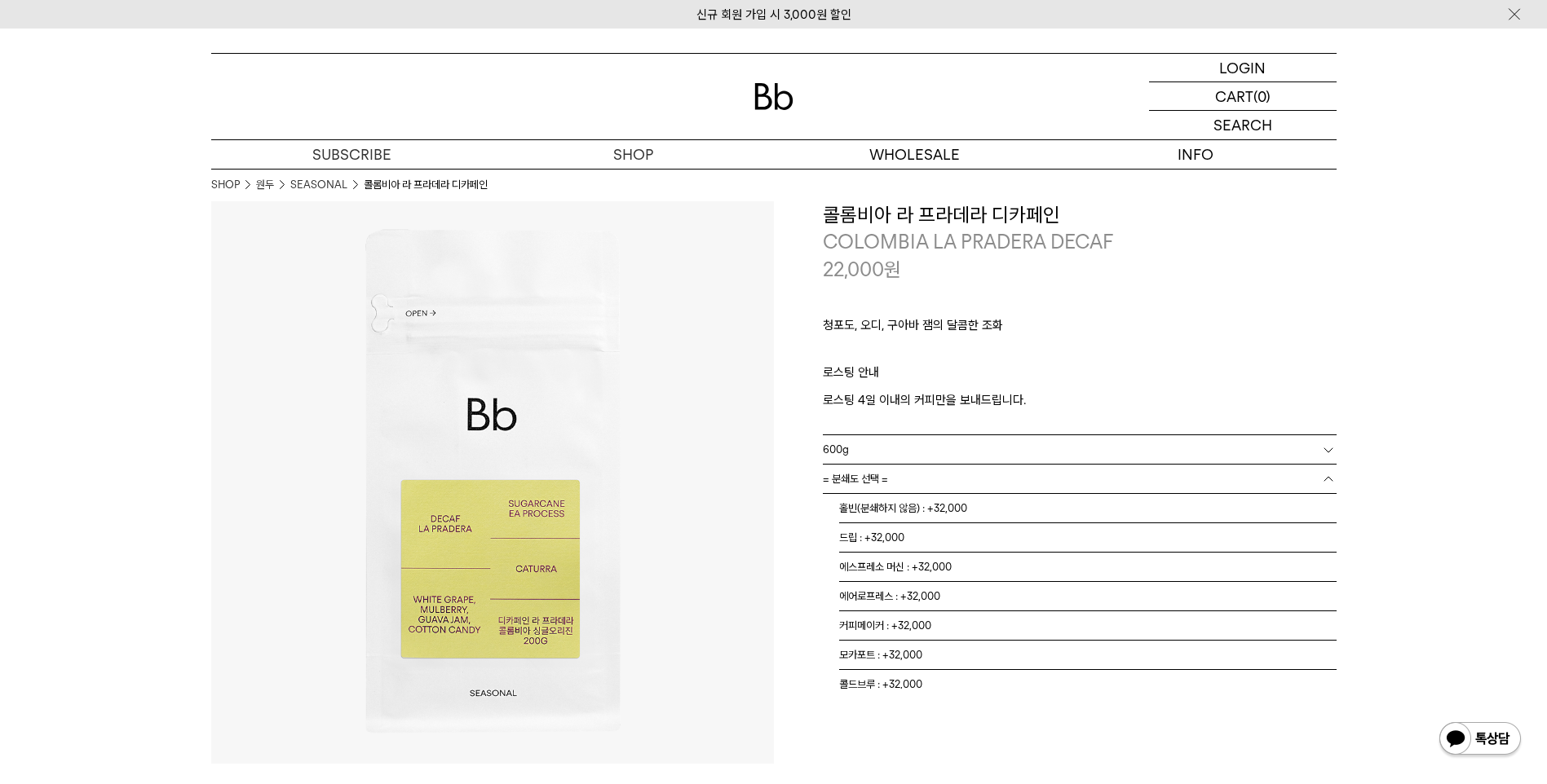
click at [1002, 478] on link "= 분쇄도 선택 =" at bounding box center [1079, 478] width 513 height 28
click at [970, 507] on li "홀빈(분쇄하지 않음) : +32,000" at bounding box center [1087, 509] width 497 height 29
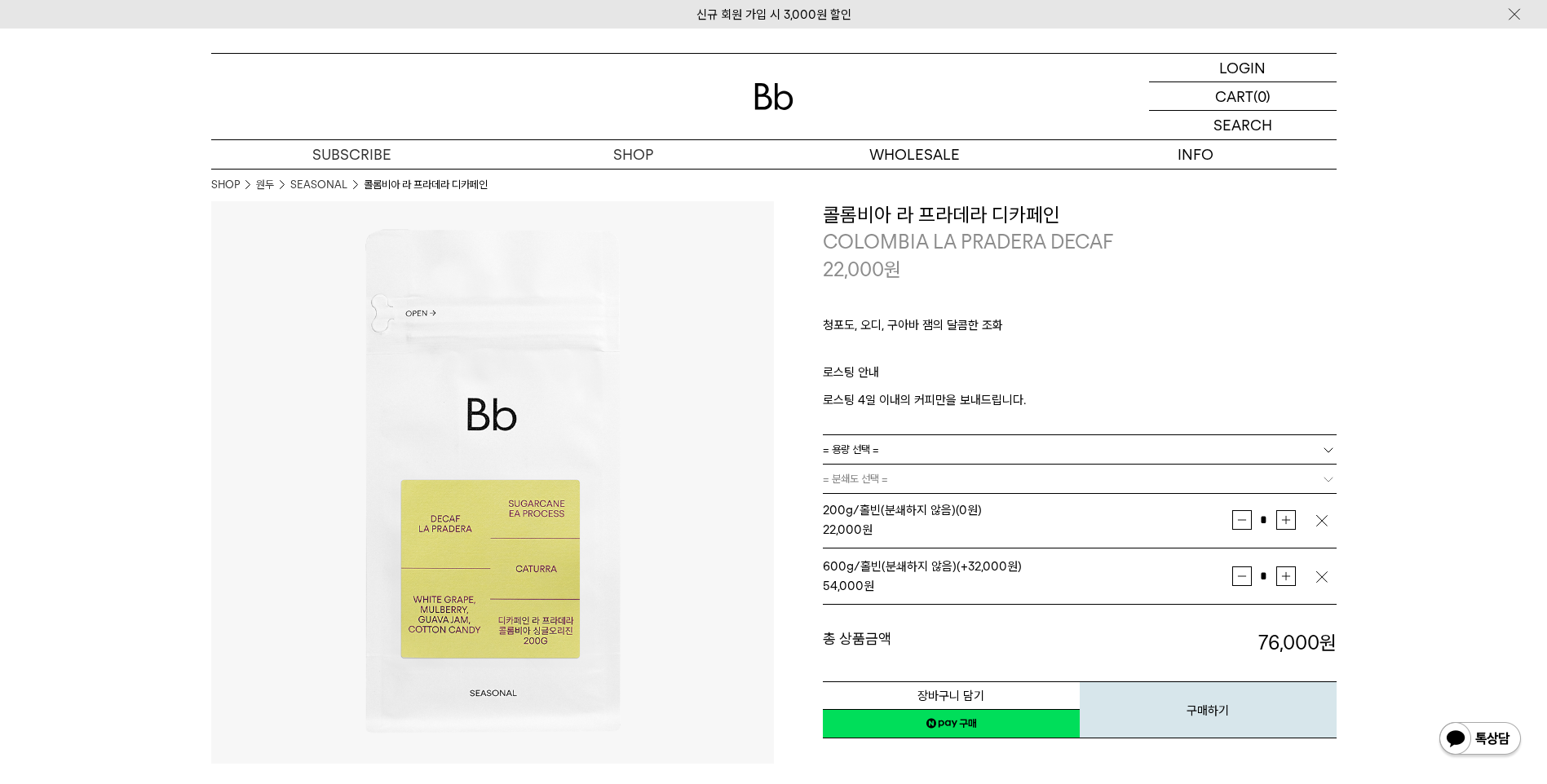
click at [1321, 580] on img "button" at bounding box center [1321, 576] width 16 height 16
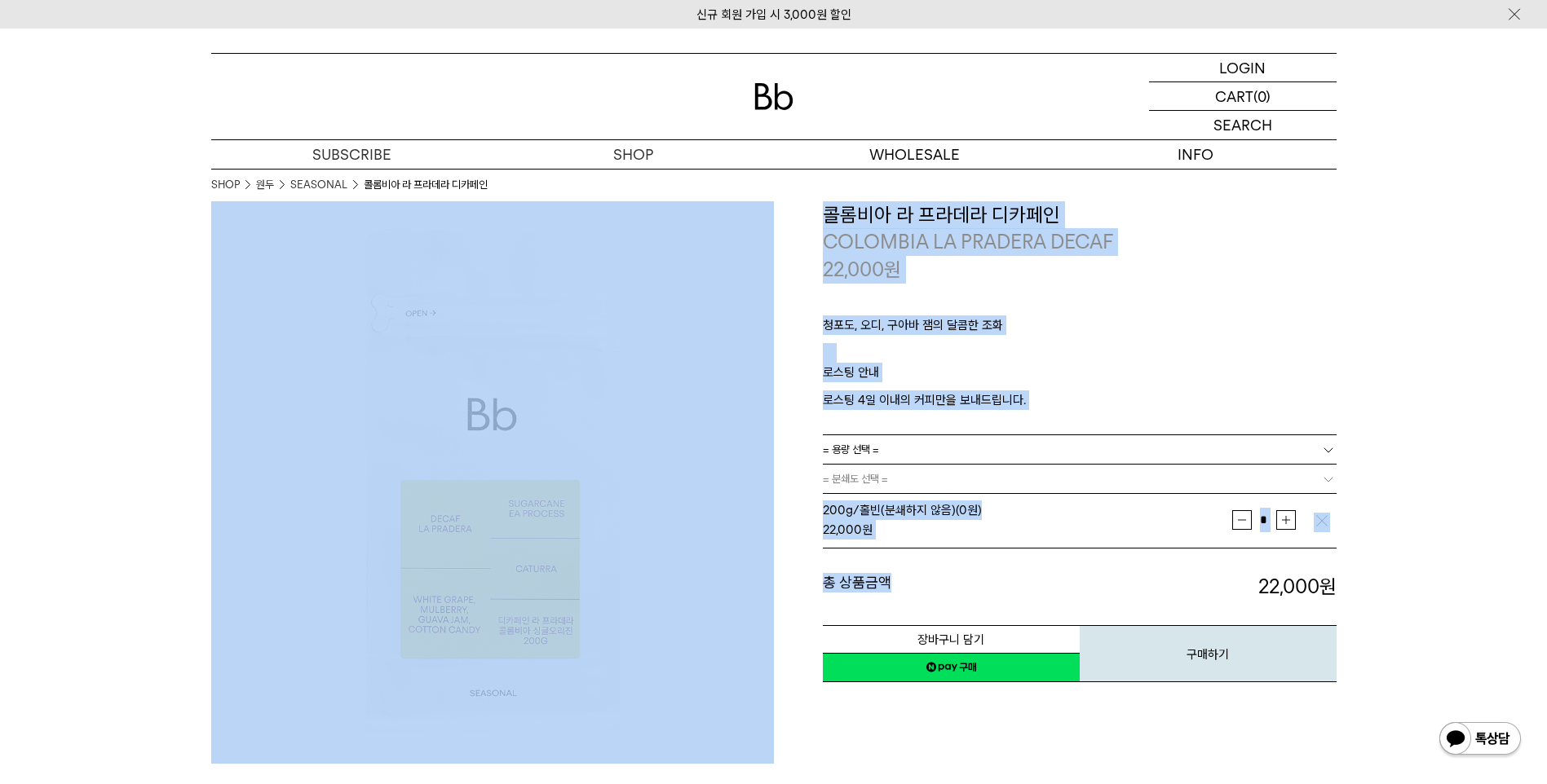
drag, startPoint x: 91, startPoint y: 360, endPoint x: 1269, endPoint y: 581, distance: 1198.6
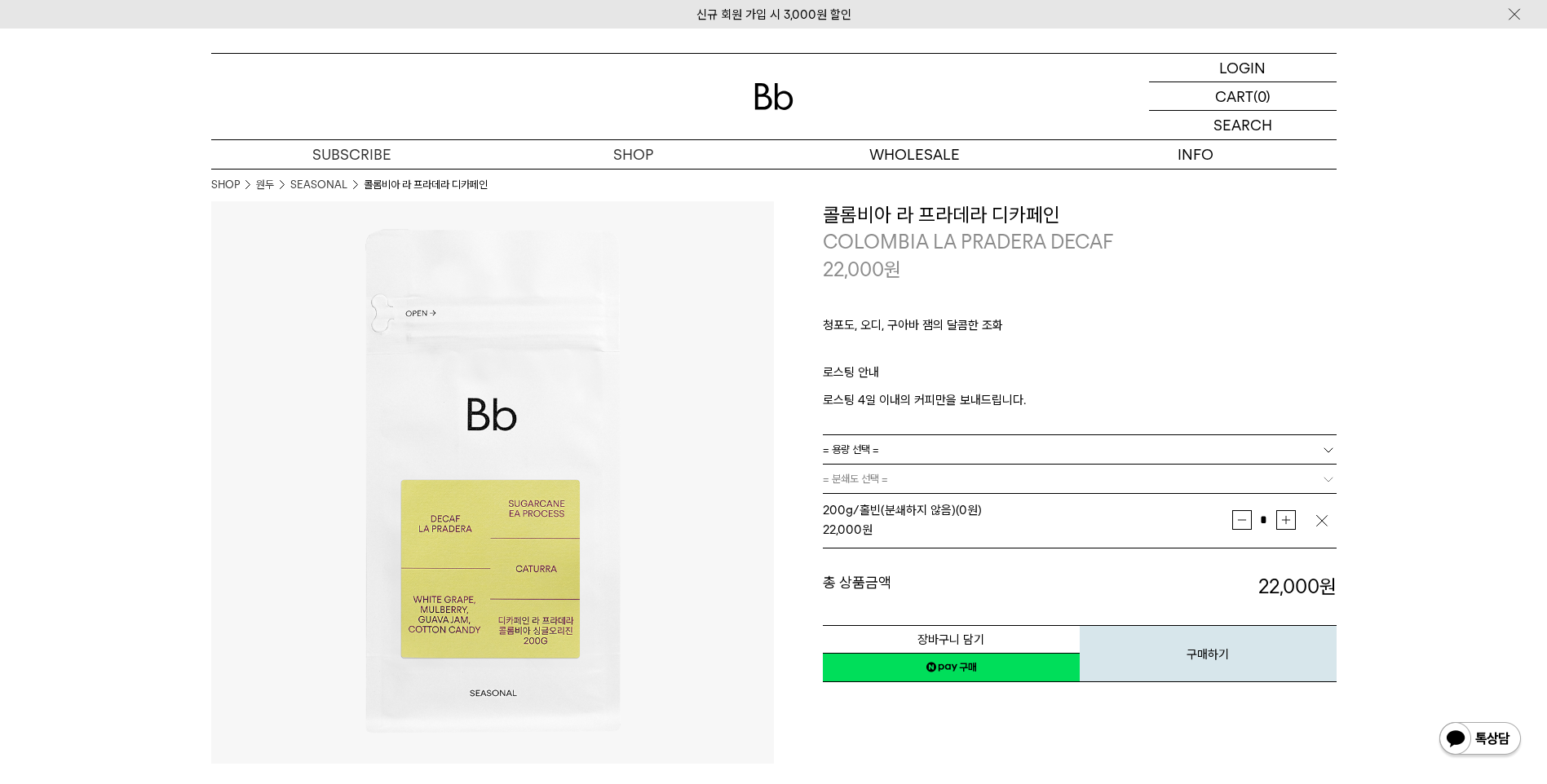
drag, startPoint x: 1269, startPoint y: 581, endPoint x: 1409, endPoint y: 579, distance: 140.0
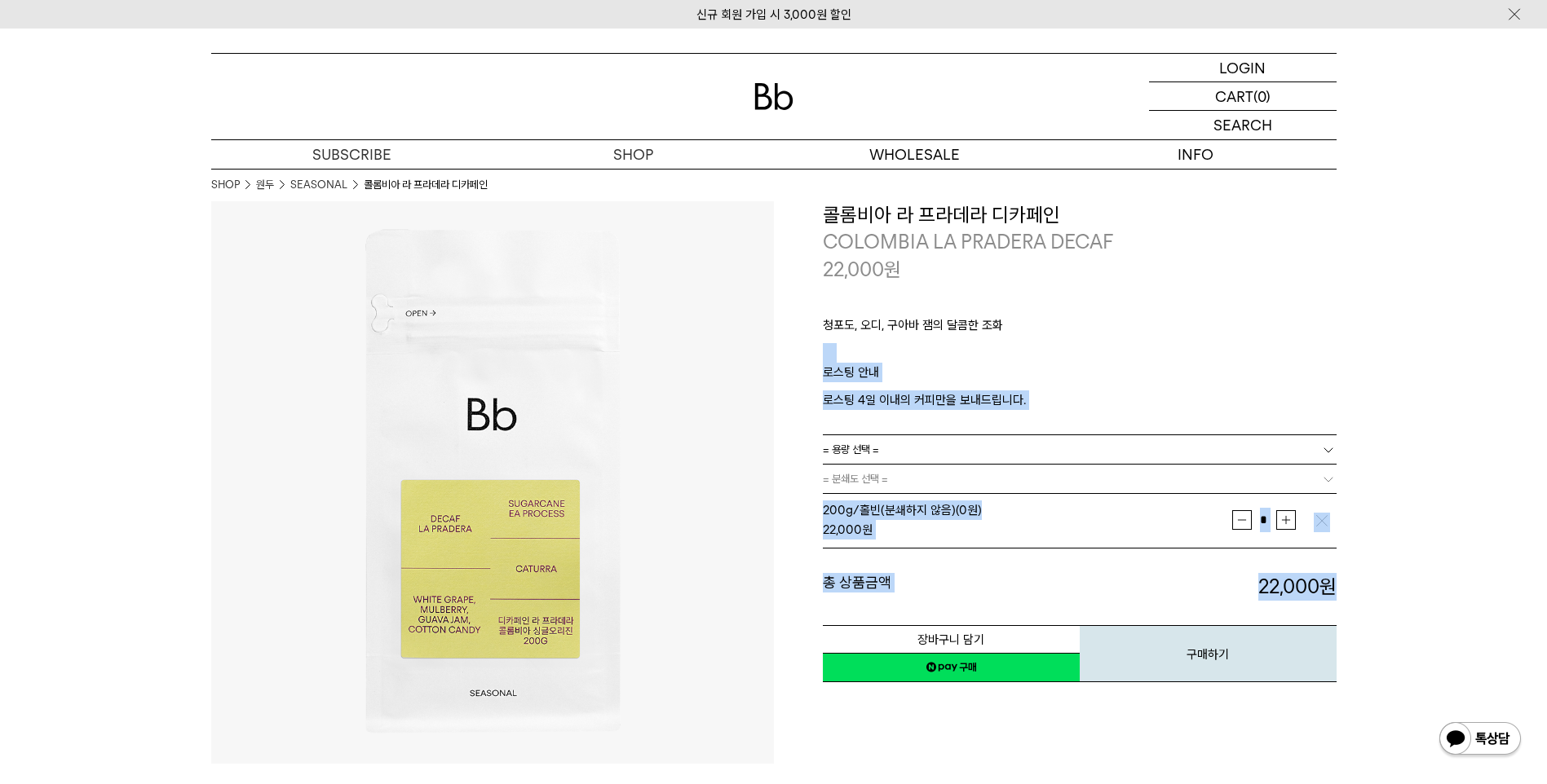
drag, startPoint x: 1416, startPoint y: 582, endPoint x: 1011, endPoint y: 320, distance: 482.4
click at [1004, 315] on p "청포도, 오디, 구아바 잼의 달콤한 조화" at bounding box center [1079, 329] width 513 height 27
